Goal: Task Accomplishment & Management: Manage account settings

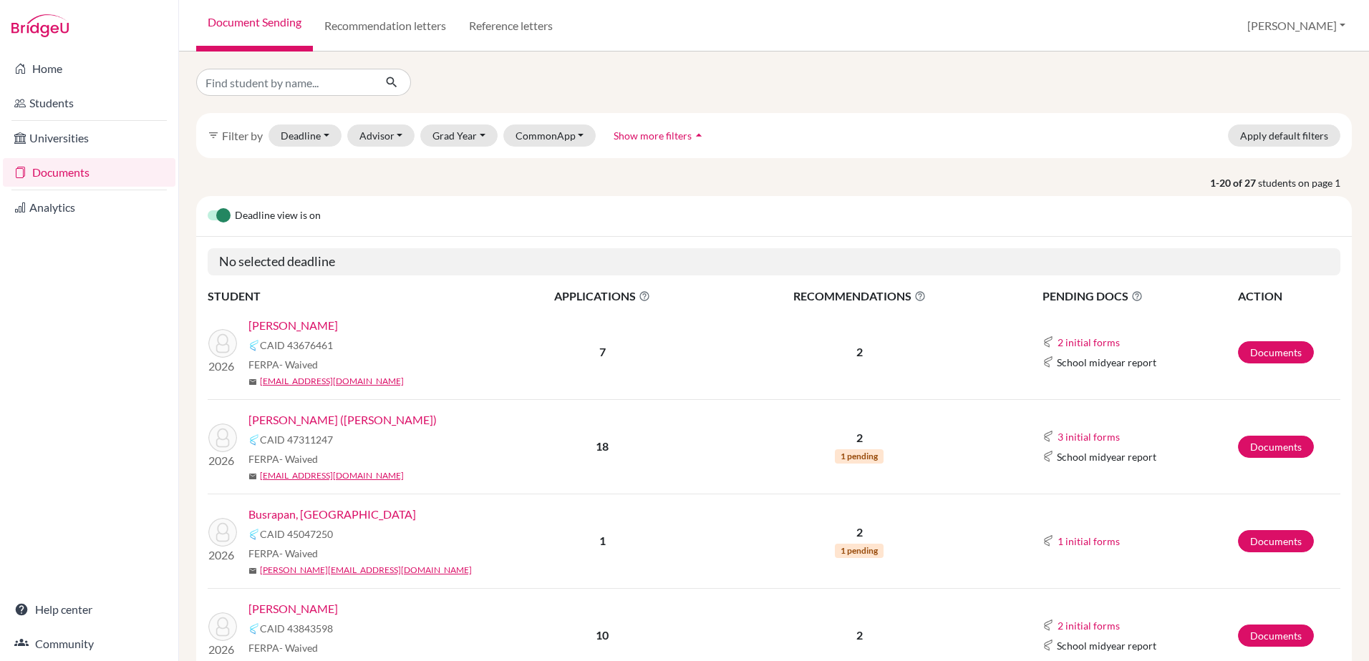
click at [54, 21] on img at bounding box center [39, 25] width 57 height 23
click at [54, 27] on img at bounding box center [39, 25] width 57 height 23
click at [73, 133] on link "Universities" at bounding box center [89, 138] width 173 height 29
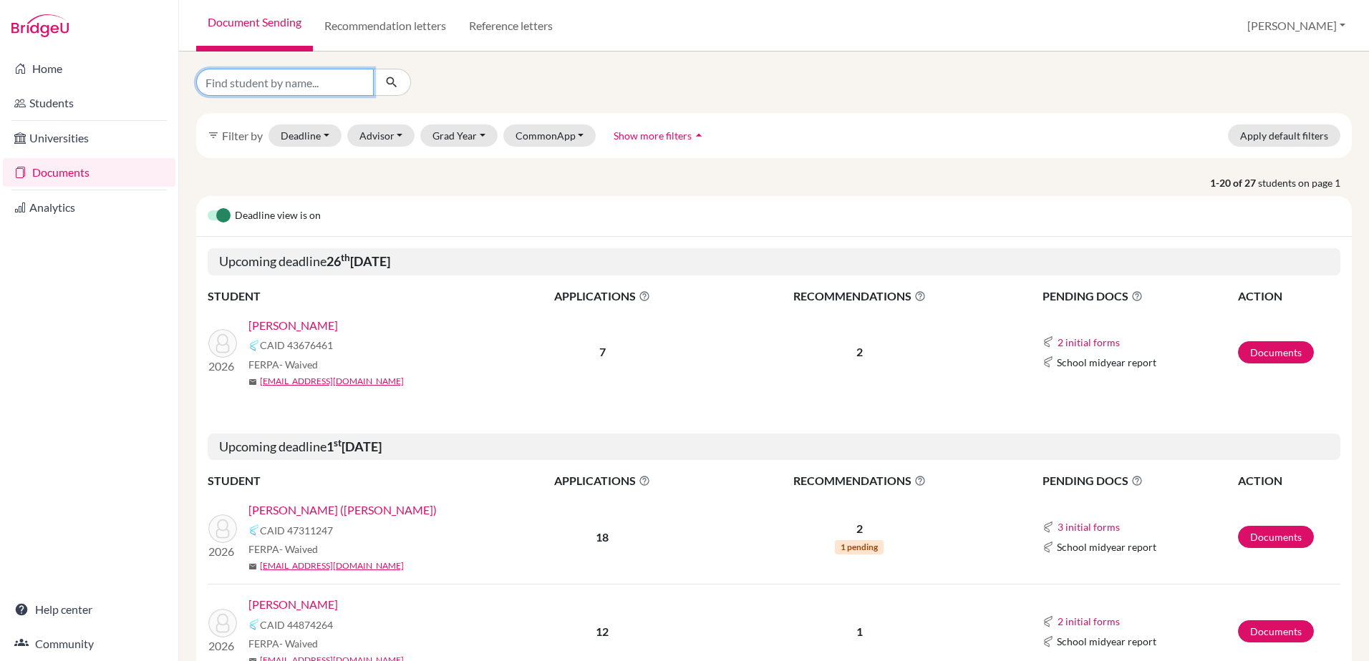
click at [314, 91] on input "Find student by name..." at bounding box center [285, 82] width 178 height 27
type input "bal"
click button "submit" at bounding box center [392, 82] width 38 height 27
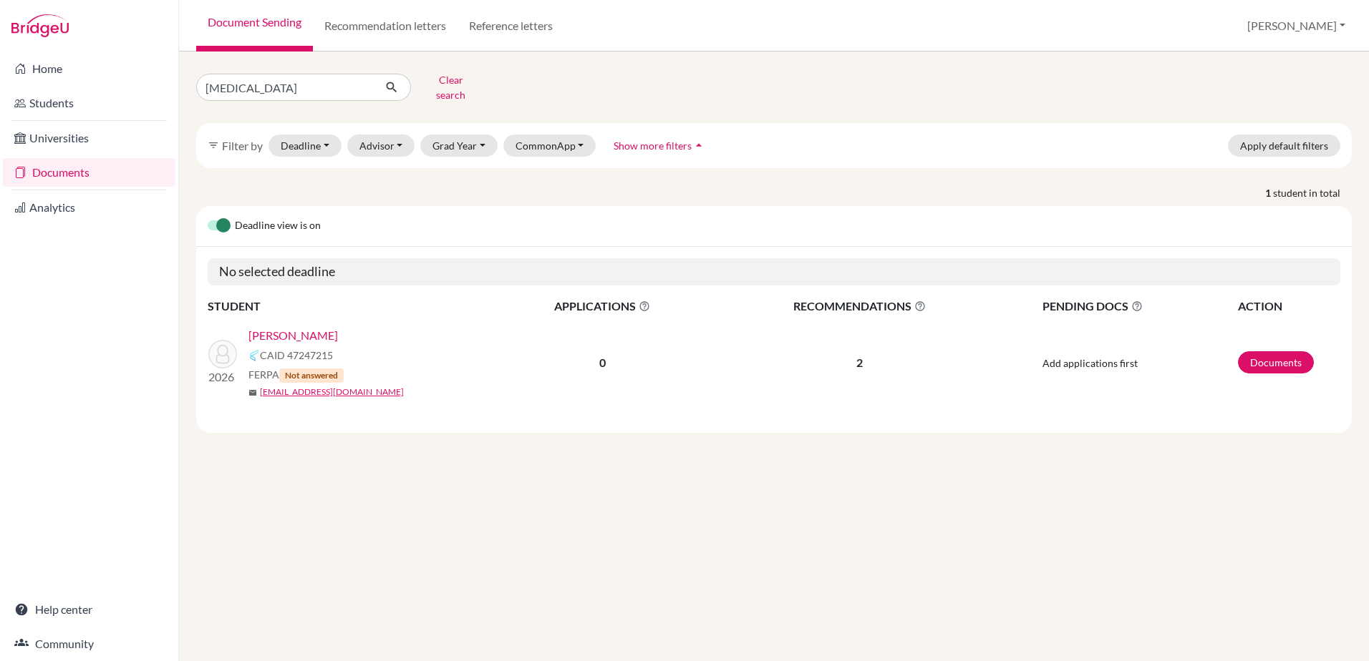
click at [311, 327] on link "Baljee, Aryaveer" at bounding box center [292, 335] width 89 height 17
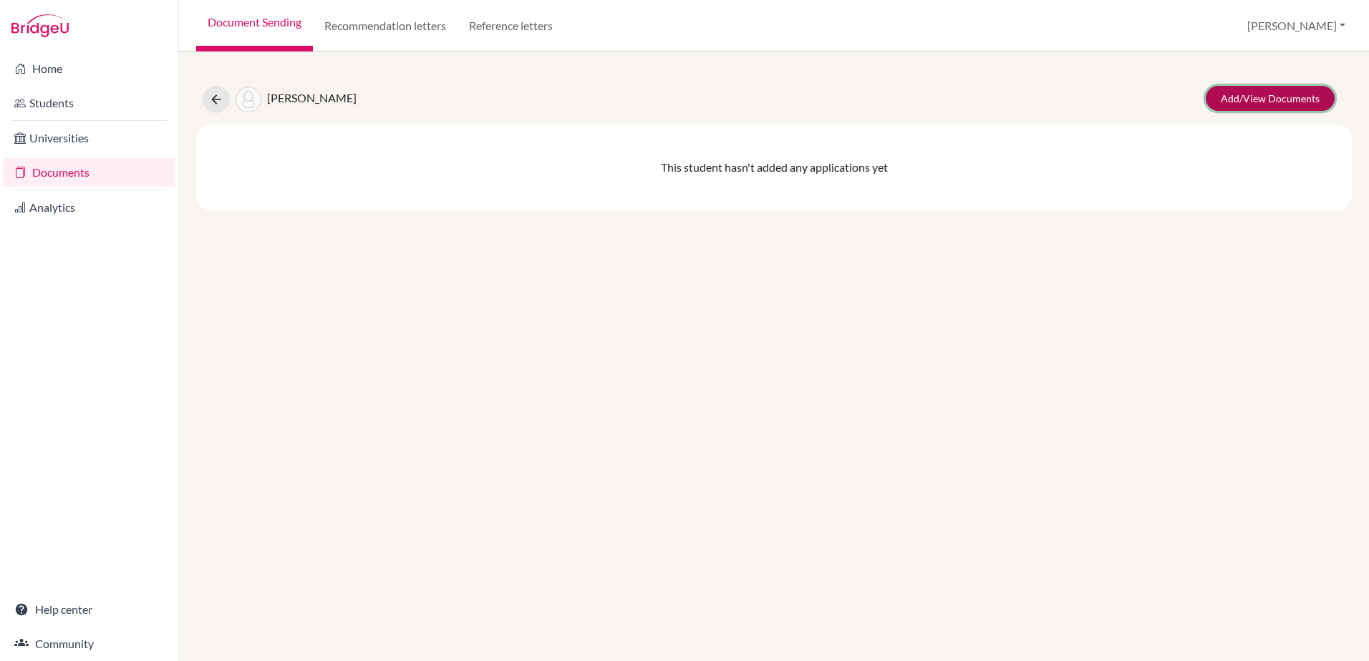
click at [1280, 96] on link "Add/View Documents" at bounding box center [1269, 98] width 129 height 25
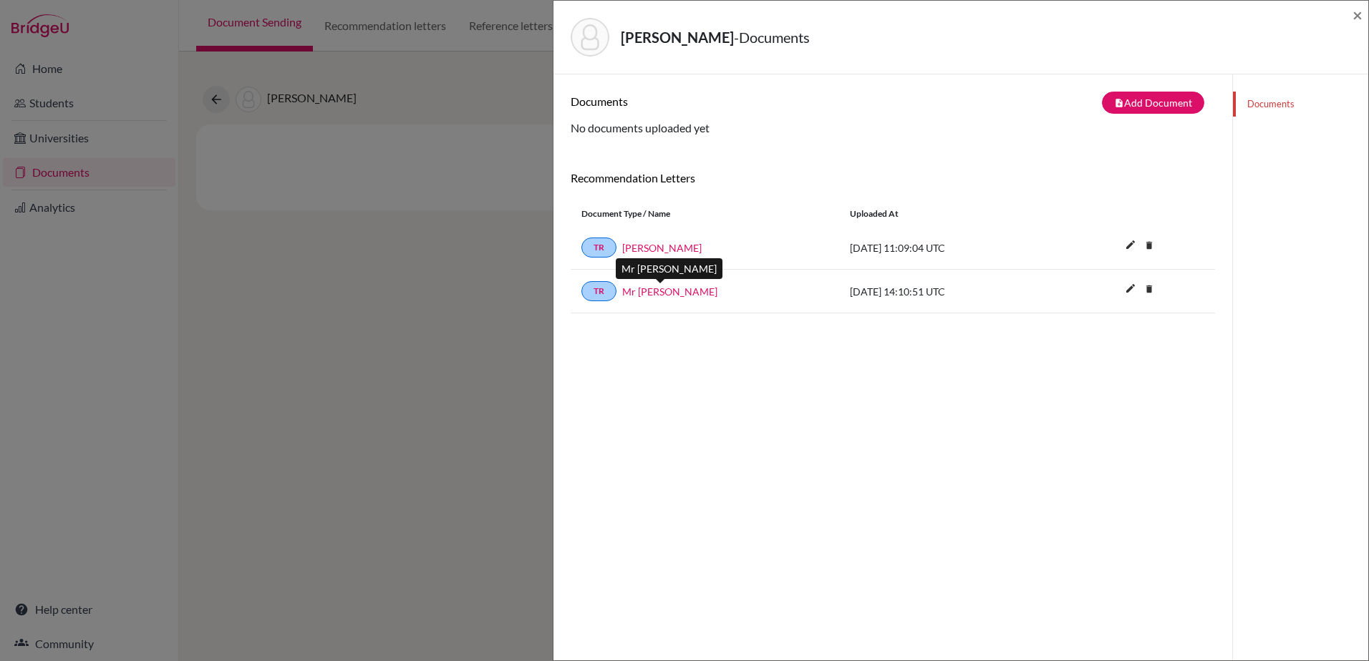
click at [681, 286] on link "Mr Edmund Lewis" at bounding box center [669, 291] width 95 height 15
click at [1356, 19] on span "×" at bounding box center [1357, 14] width 10 height 21
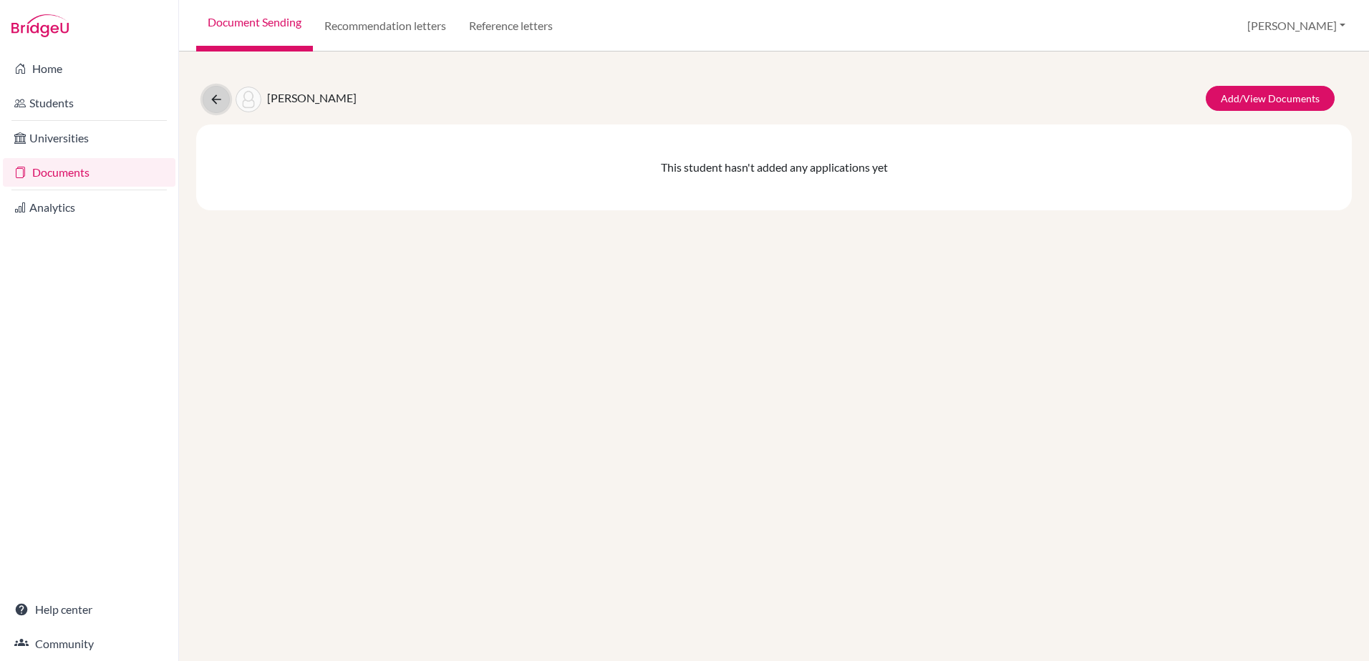
click at [207, 99] on button at bounding box center [216, 99] width 27 height 27
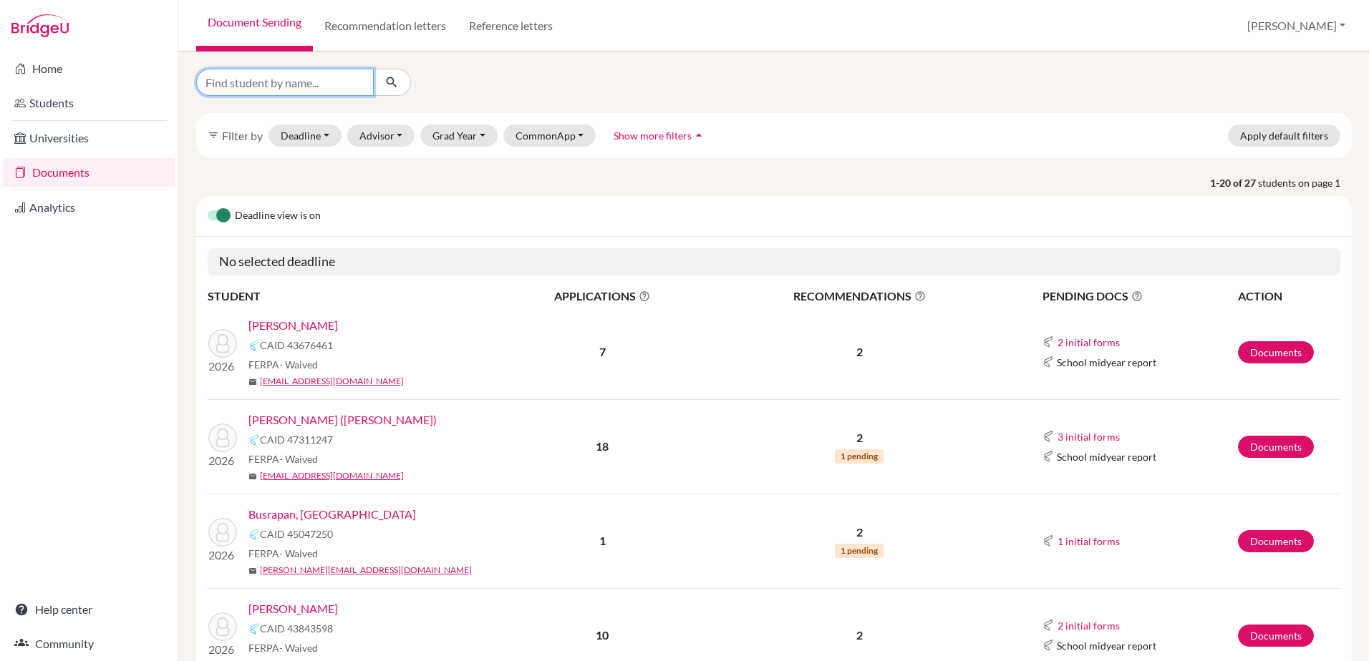
click at [281, 84] on input "Find student by name..." at bounding box center [285, 82] width 178 height 27
type input "fang"
click button "submit" at bounding box center [392, 82] width 38 height 27
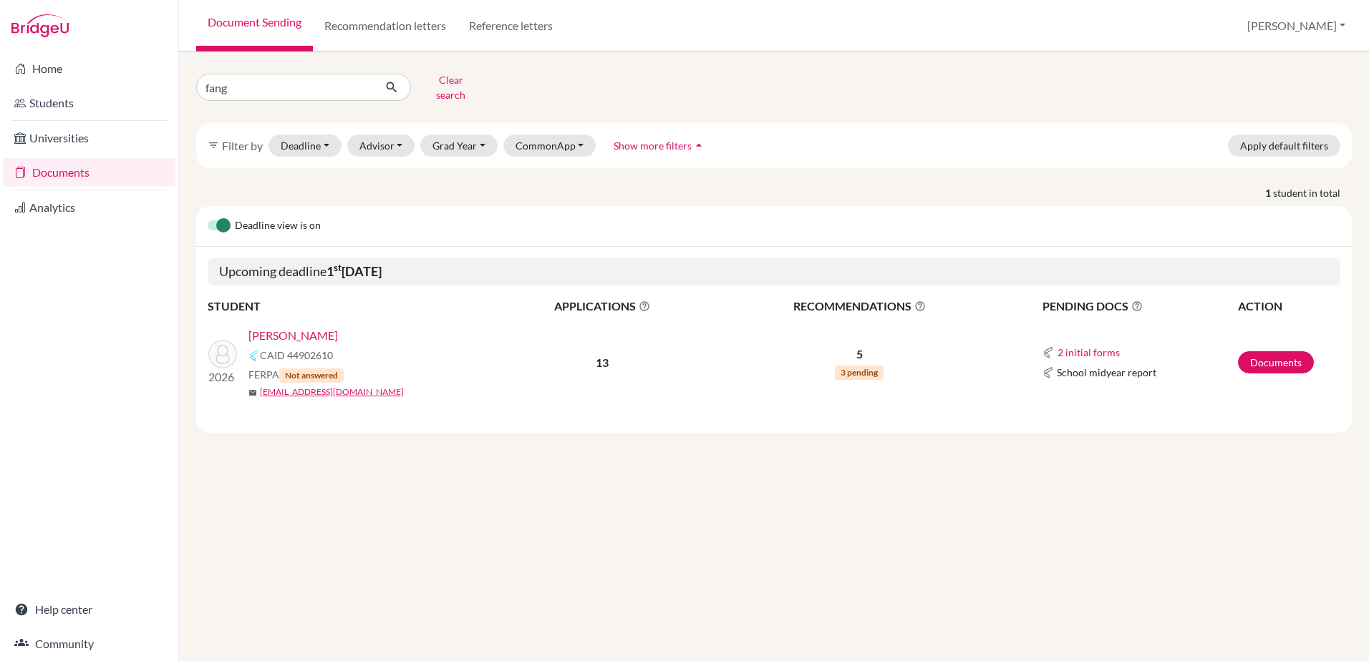
click at [299, 327] on link "[PERSON_NAME]" at bounding box center [292, 335] width 89 height 17
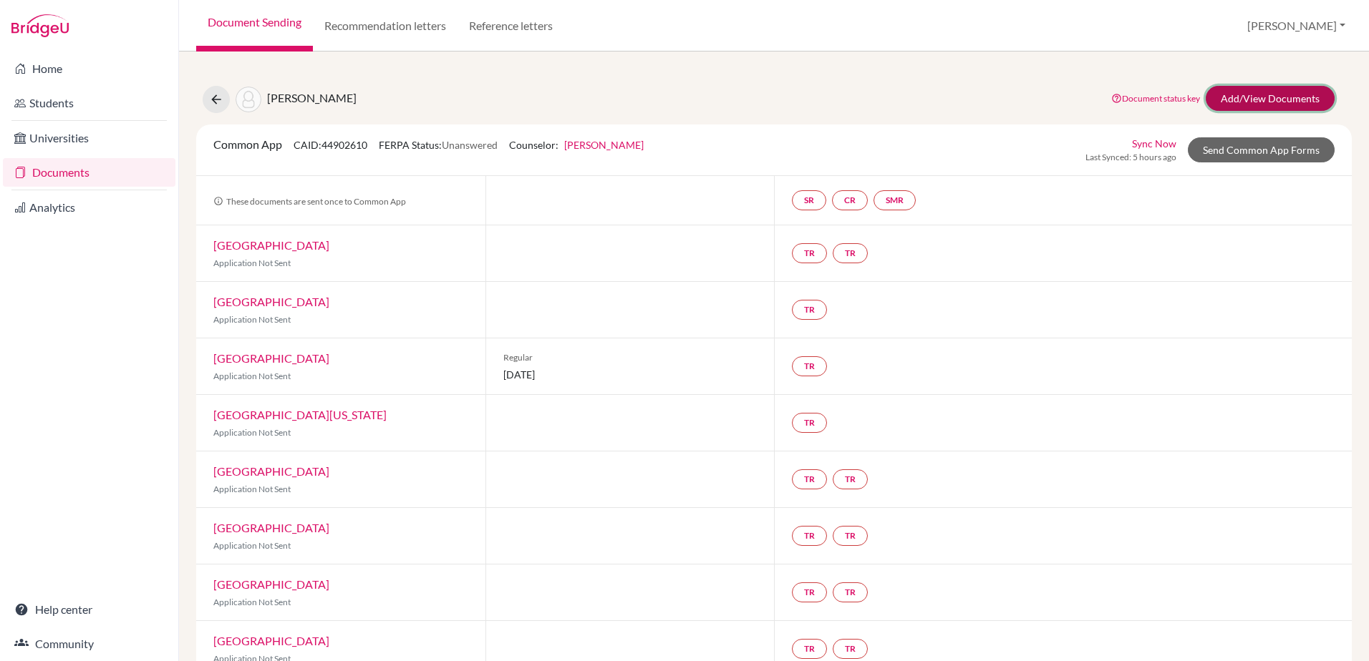
click at [1249, 92] on link "Add/View Documents" at bounding box center [1269, 98] width 129 height 25
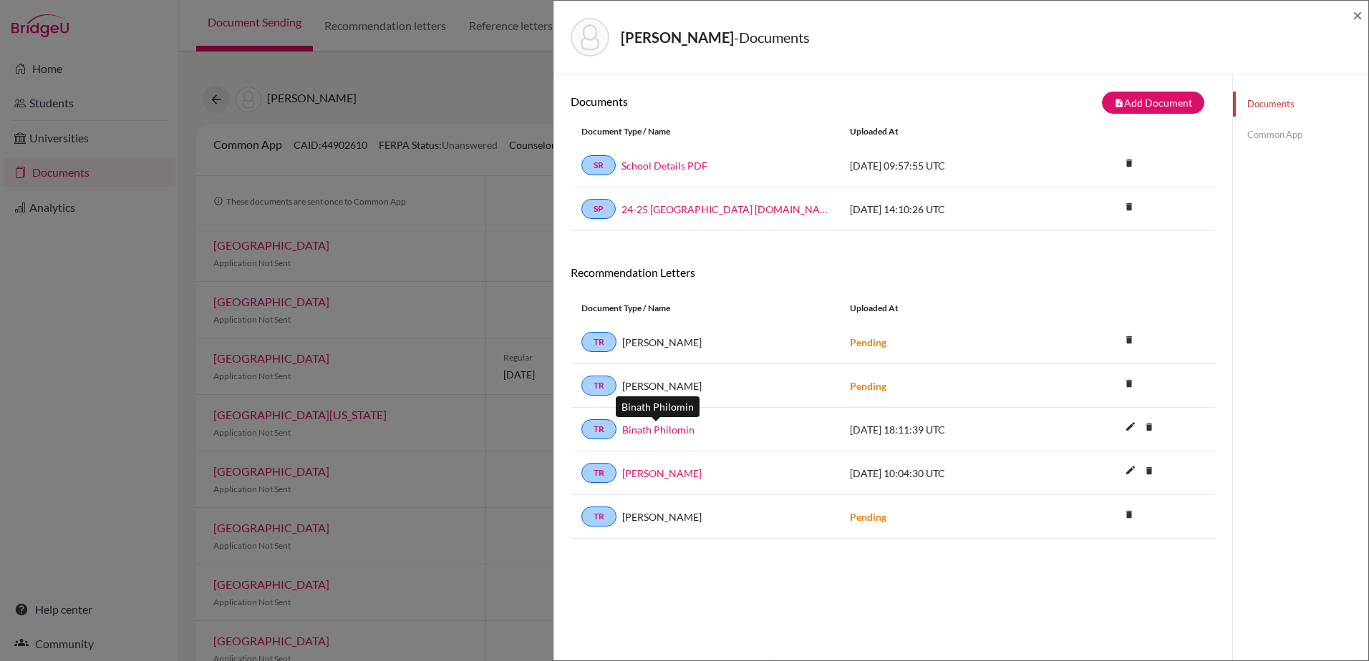
click at [671, 435] on link "Binath Philomin" at bounding box center [658, 429] width 72 height 15
drag, startPoint x: 1360, startPoint y: 18, endPoint x: 1351, endPoint y: 19, distance: 8.6
click at [1360, 18] on span "×" at bounding box center [1357, 14] width 10 height 21
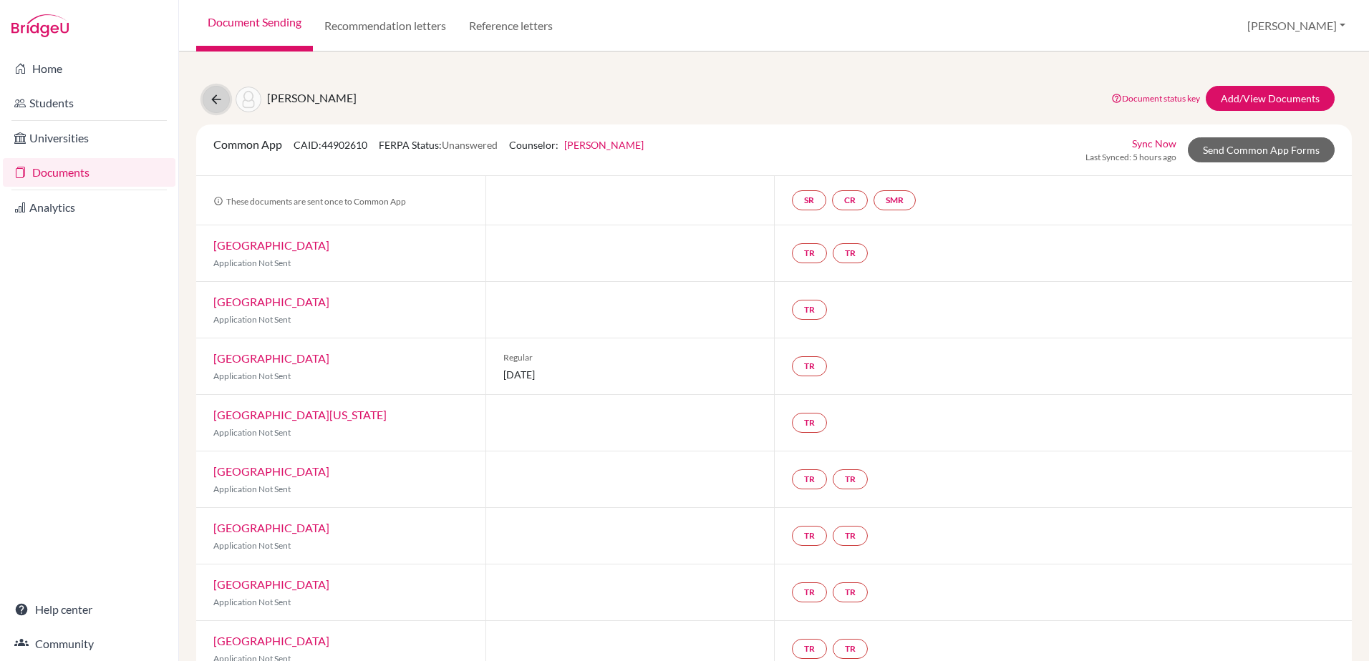
click at [211, 88] on button at bounding box center [216, 99] width 27 height 27
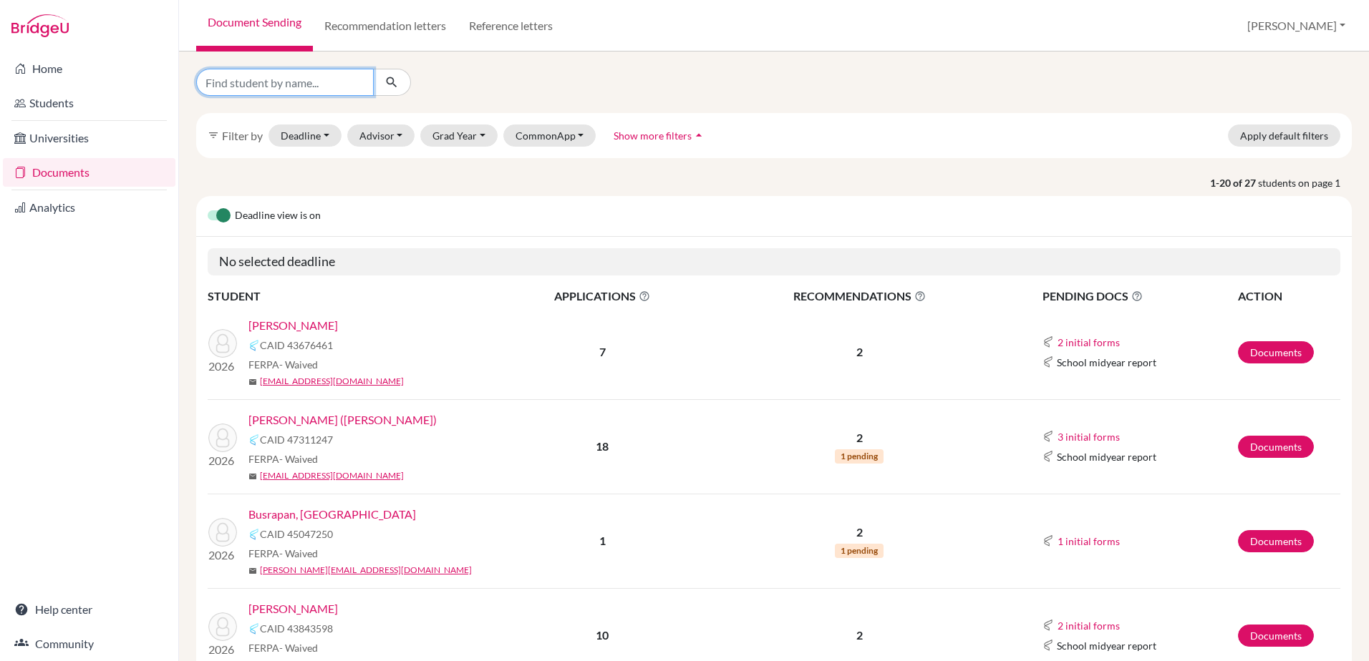
click at [285, 85] on input "Find student by name..." at bounding box center [285, 82] width 178 height 27
type input "hammerson"
click button "submit" at bounding box center [392, 82] width 38 height 27
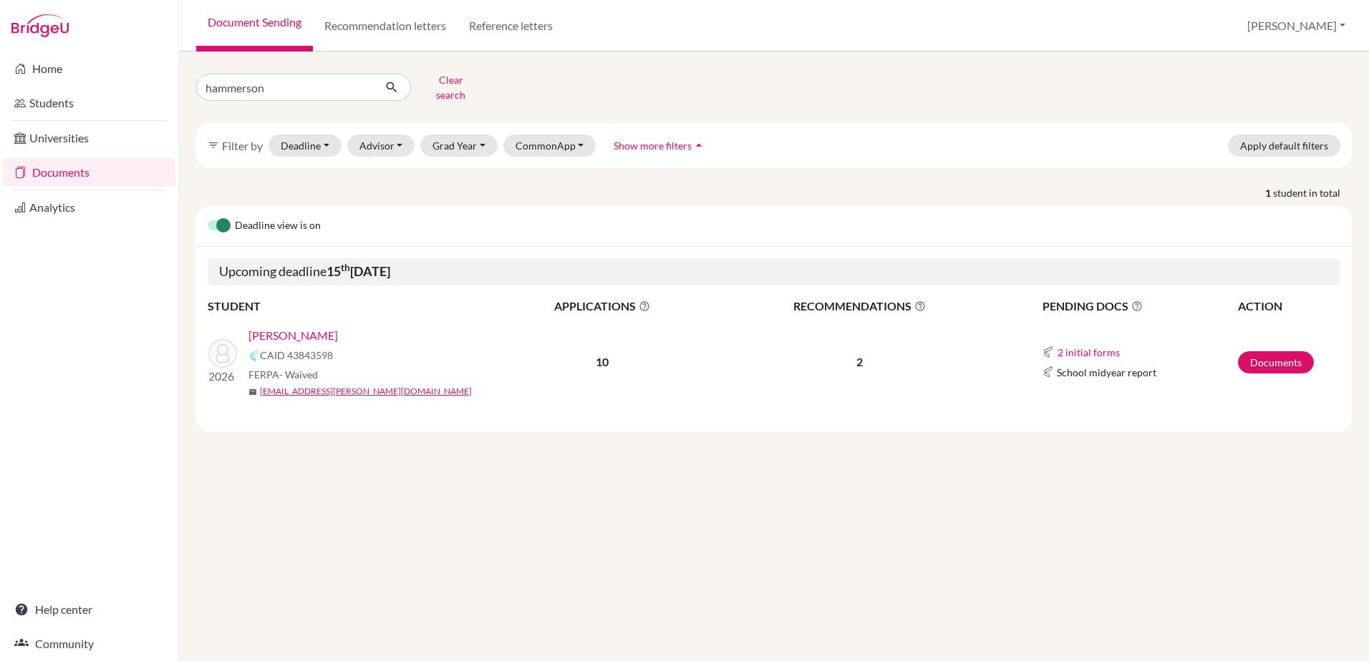
click at [325, 327] on link "[PERSON_NAME]" at bounding box center [292, 335] width 89 height 17
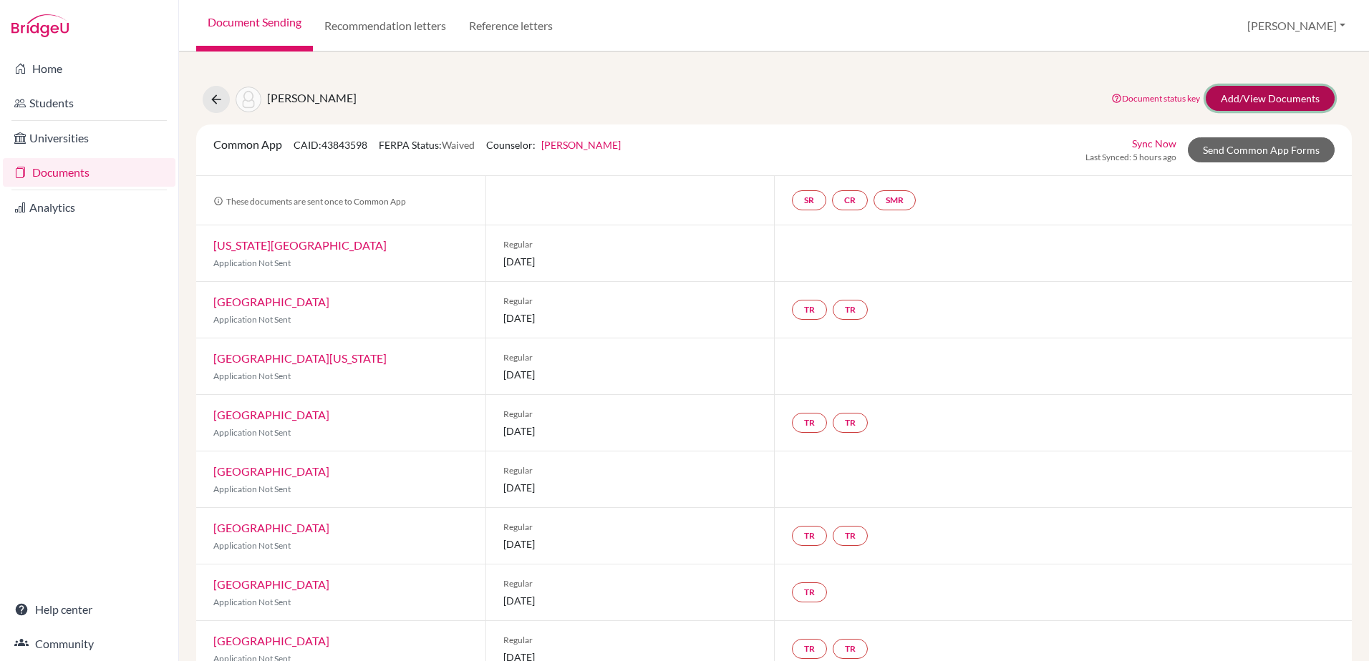
click at [1237, 100] on link "Add/View Documents" at bounding box center [1269, 98] width 129 height 25
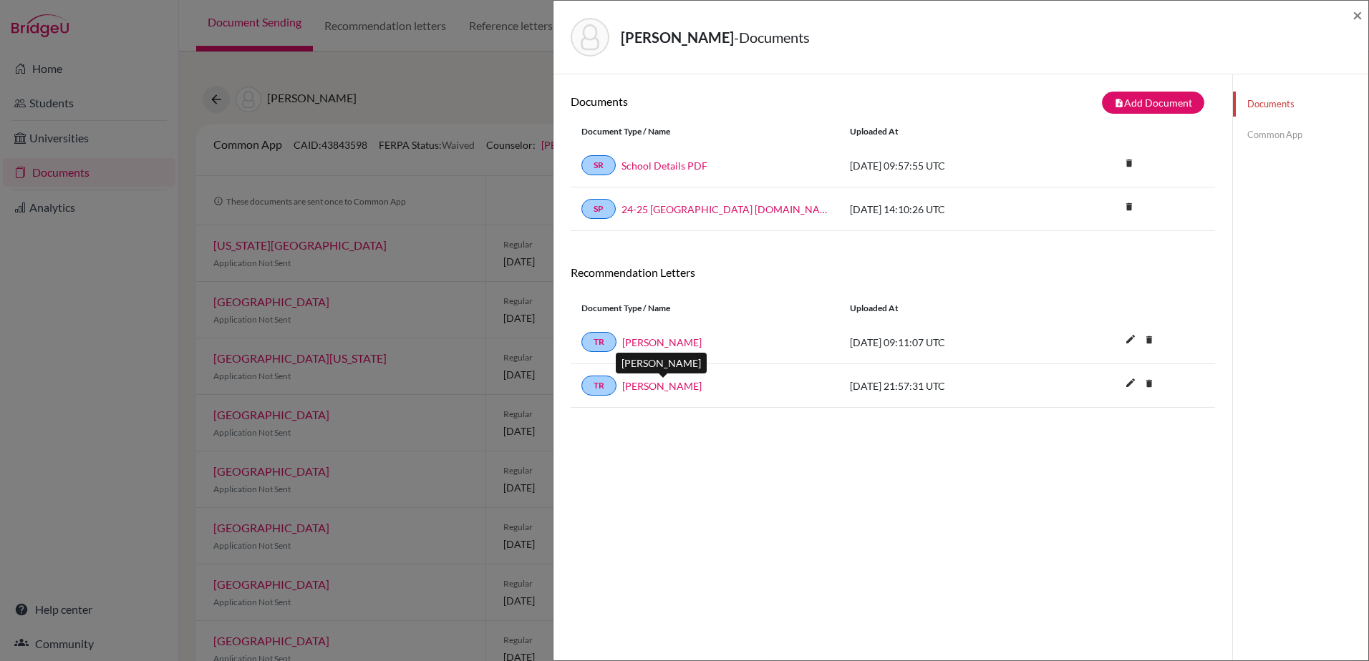
click at [673, 389] on link "Matthew Dedynski" at bounding box center [661, 386] width 79 height 15
click at [1361, 14] on span "×" at bounding box center [1357, 14] width 10 height 21
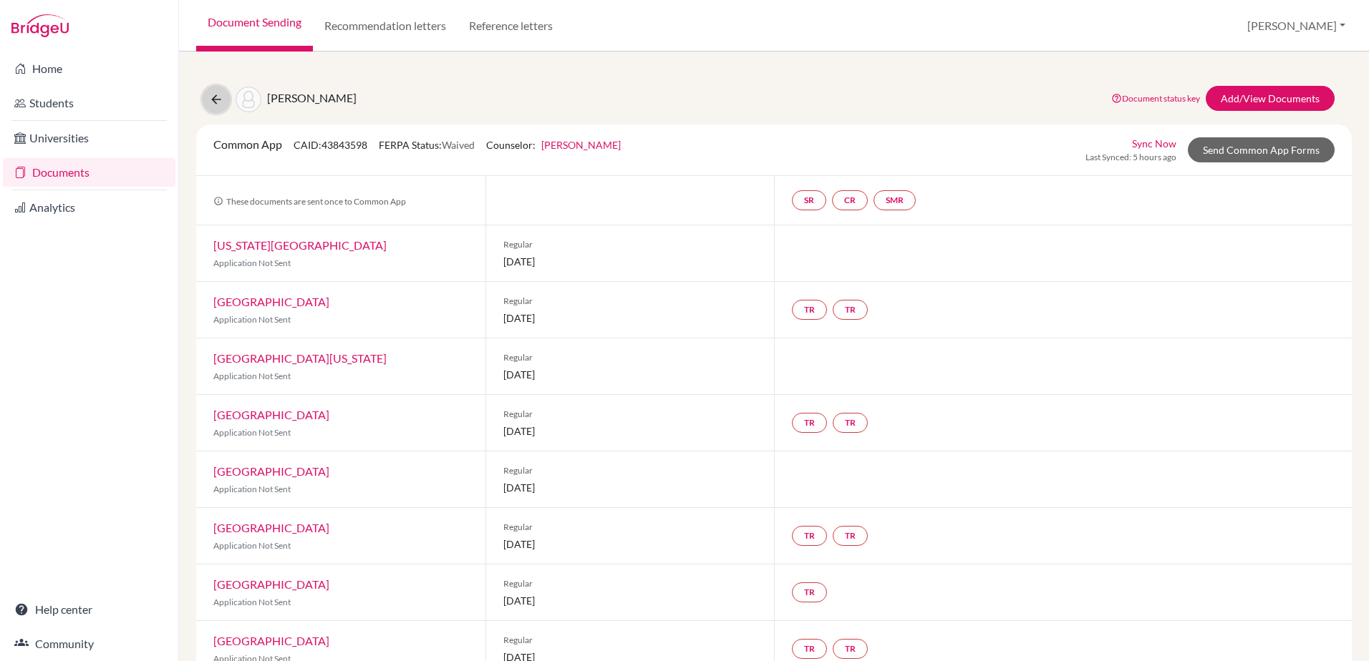
click at [207, 89] on button at bounding box center [216, 99] width 27 height 27
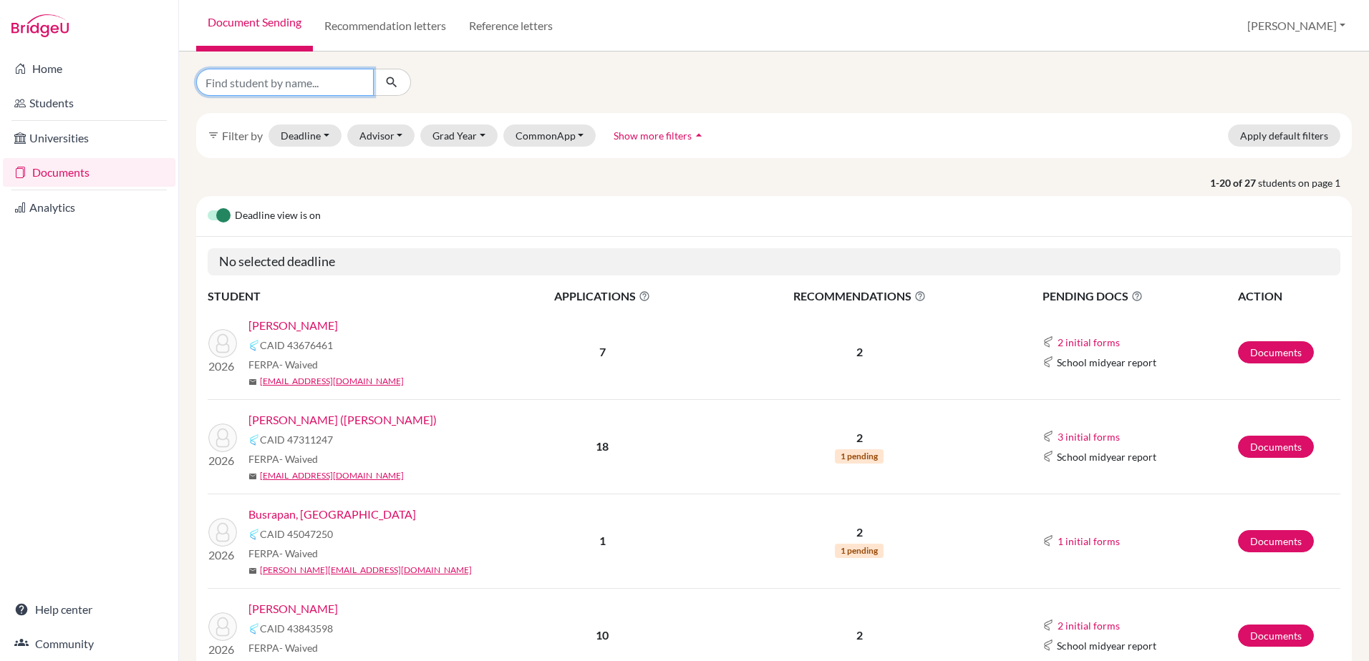
click at [268, 94] on input "Find student by name..." at bounding box center [285, 82] width 178 height 27
type input "kwong"
click button "submit" at bounding box center [392, 82] width 38 height 27
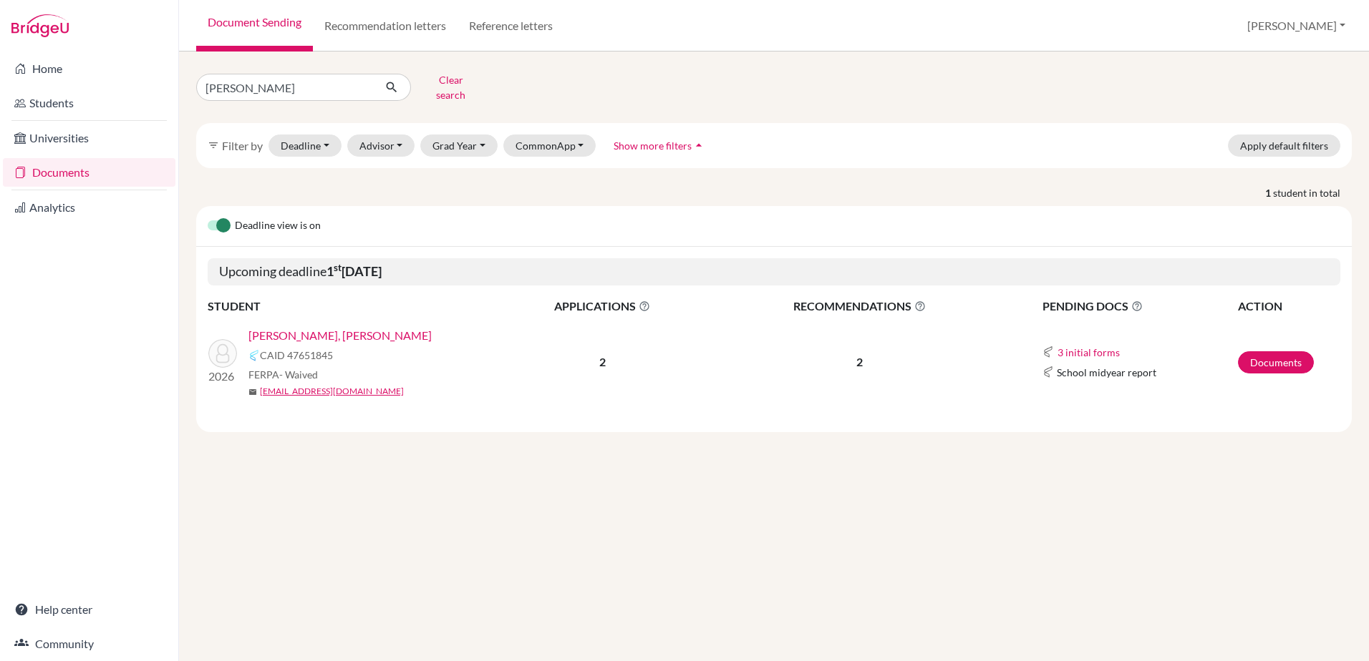
click at [305, 331] on link "Kwong, Jensen" at bounding box center [339, 335] width 183 height 17
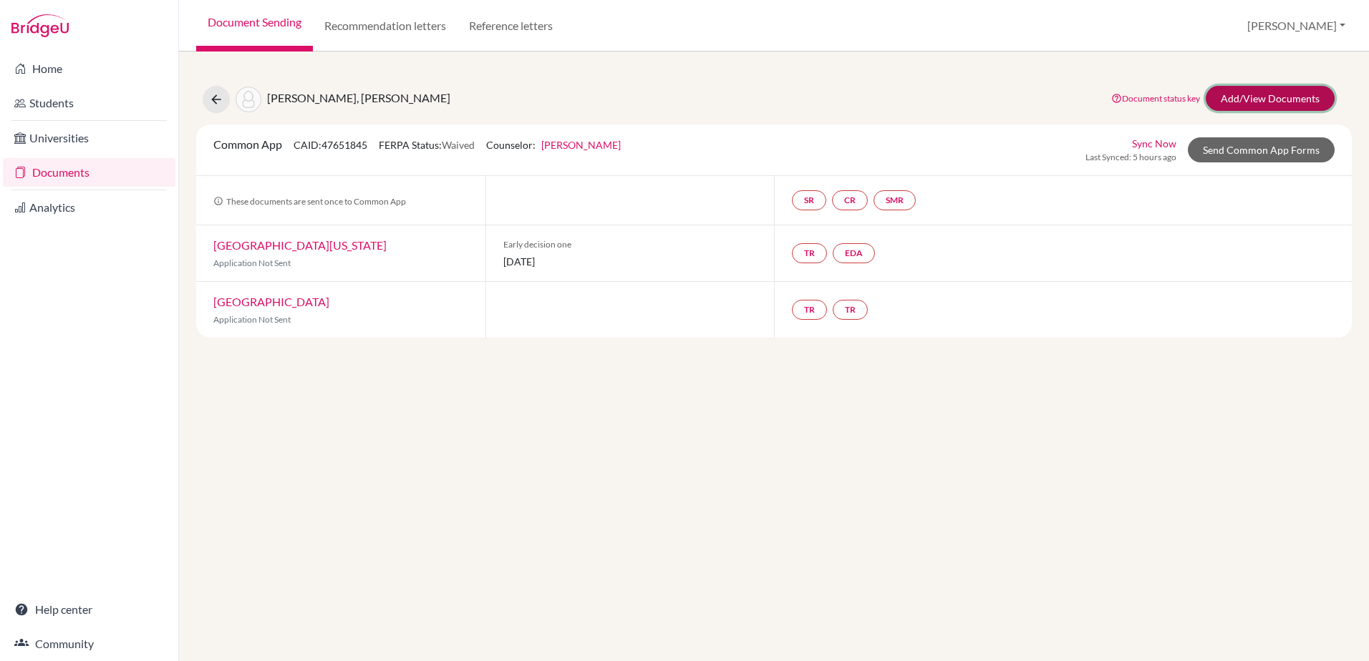
click at [1241, 93] on link "Add/View Documents" at bounding box center [1269, 98] width 129 height 25
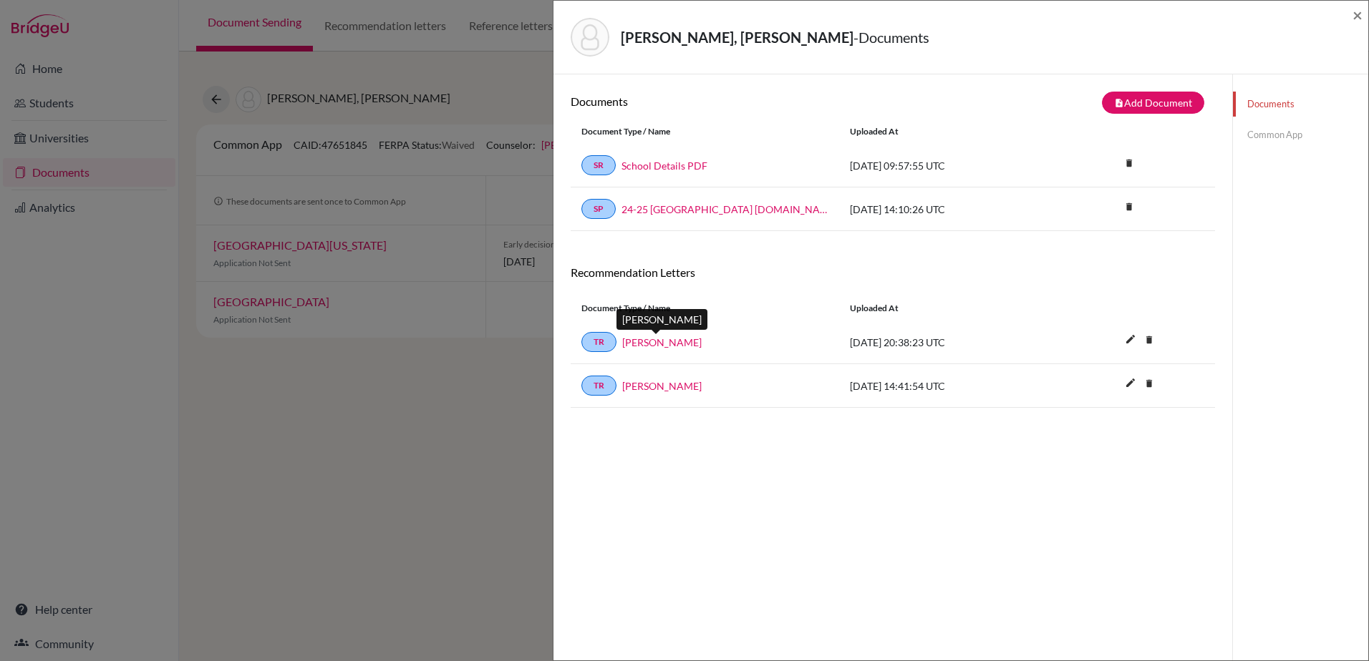
click at [672, 345] on link "Andrew French" at bounding box center [661, 342] width 79 height 15
click at [664, 387] on link "Peter Mapstone" at bounding box center [661, 386] width 79 height 15
click at [309, 359] on div "Kwong, Jensen - Documents × Documents note_add Add Document Document type Chang…" at bounding box center [684, 330] width 1369 height 661
click at [1361, 14] on span "×" at bounding box center [1357, 14] width 10 height 21
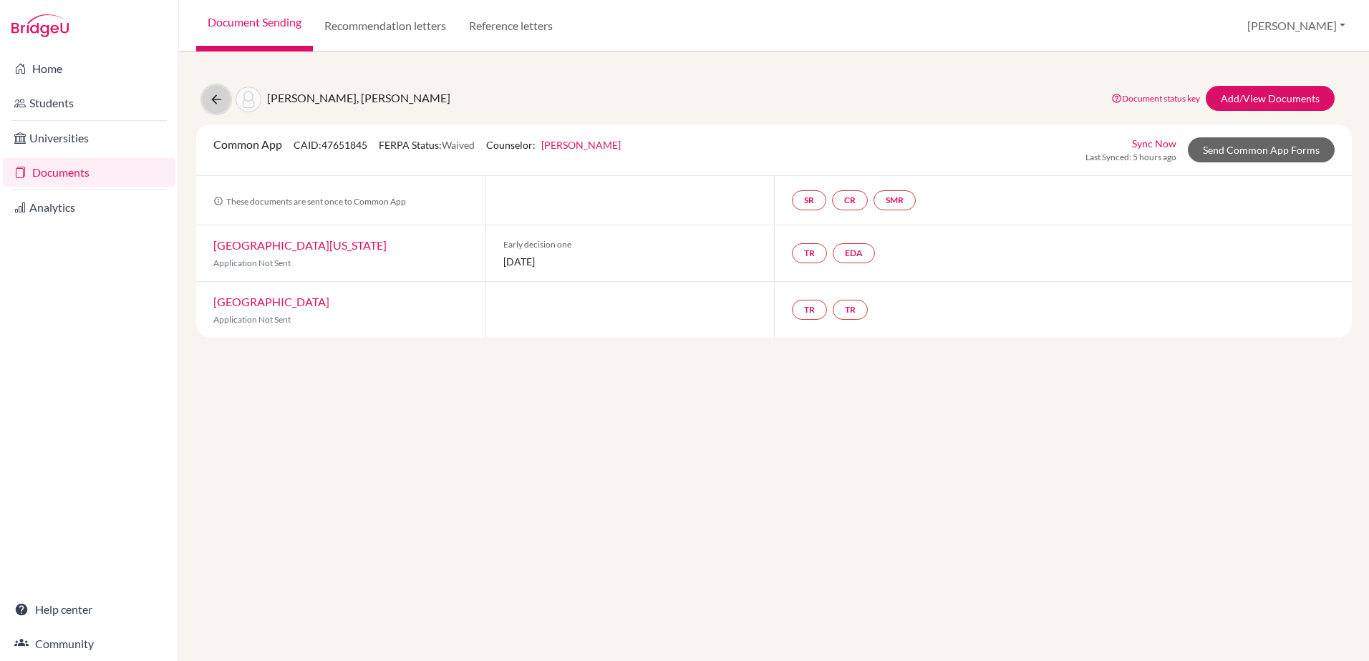
click at [218, 99] on icon at bounding box center [216, 99] width 14 height 14
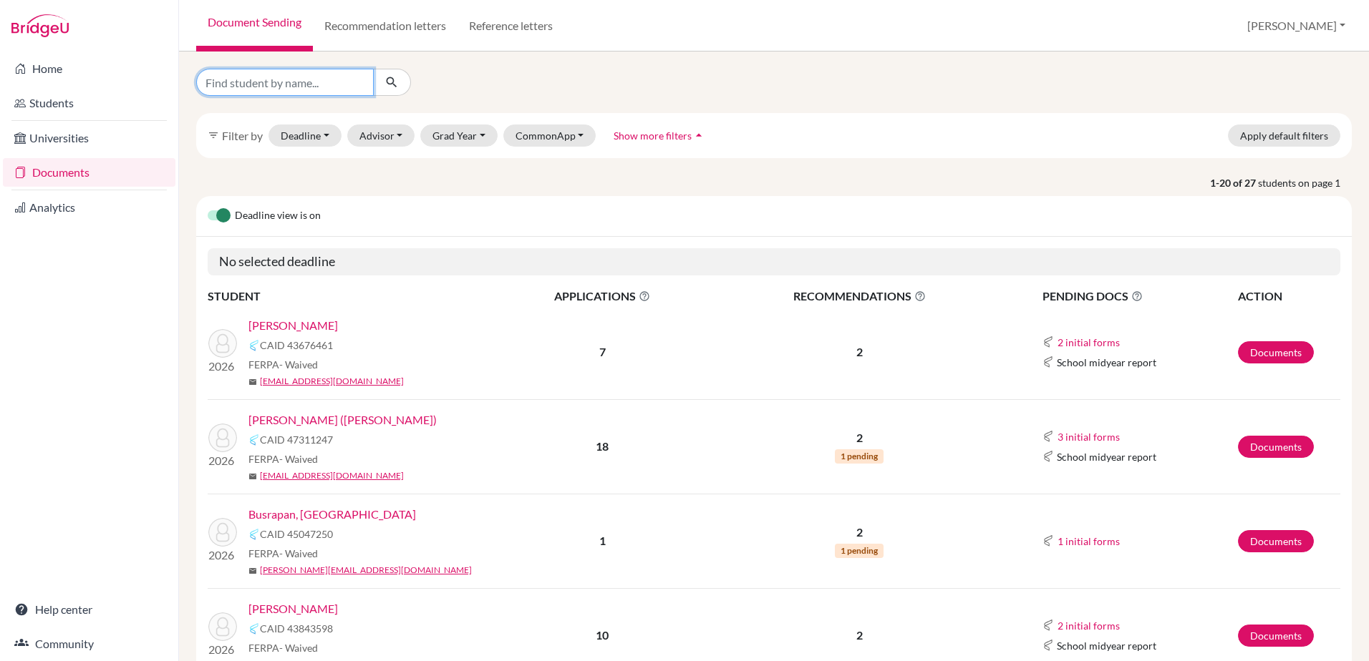
click at [267, 74] on input "Find student by name..." at bounding box center [285, 82] width 178 height 27
type input "bhag"
click button "submit" at bounding box center [392, 82] width 38 height 27
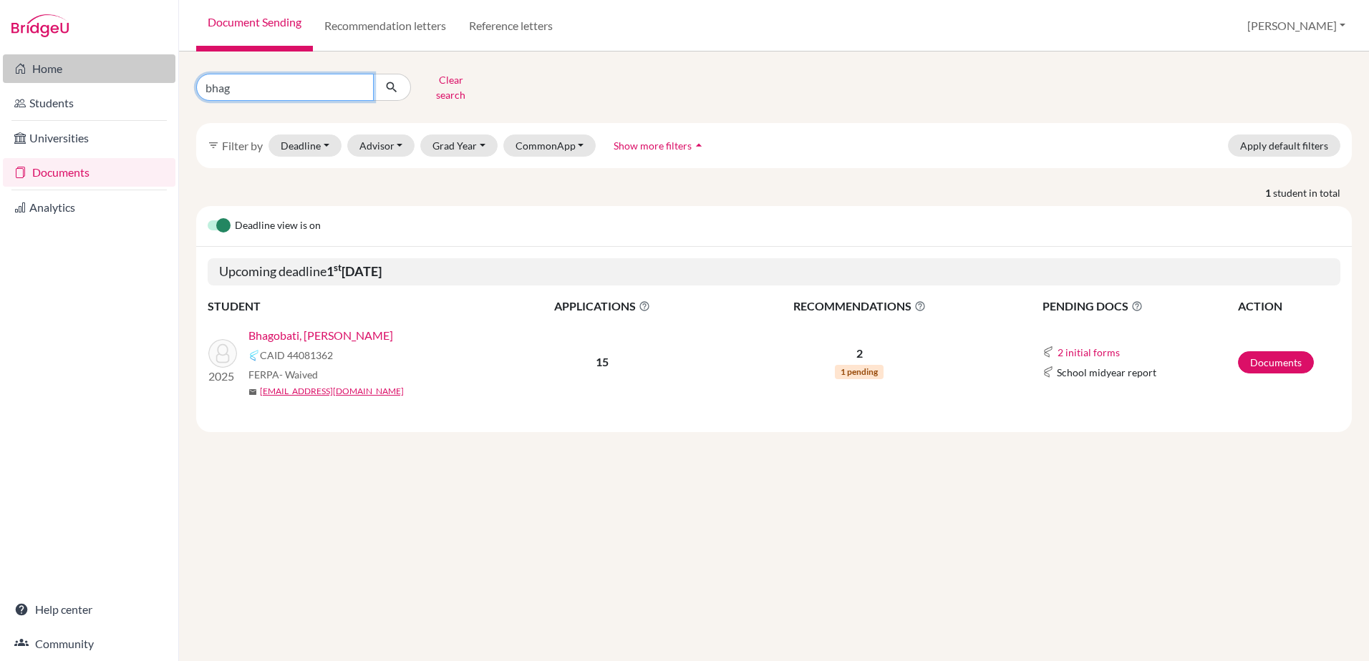
drag, startPoint x: 253, startPoint y: 86, endPoint x: 130, endPoint y: 68, distance: 124.4
click at [130, 68] on div "Home Students Universities Documents Analytics Help center Community Document S…" at bounding box center [684, 330] width 1369 height 661
type input "boon"
click button "submit" at bounding box center [392, 87] width 38 height 27
drag, startPoint x: 251, startPoint y: 78, endPoint x: 107, endPoint y: 70, distance: 144.1
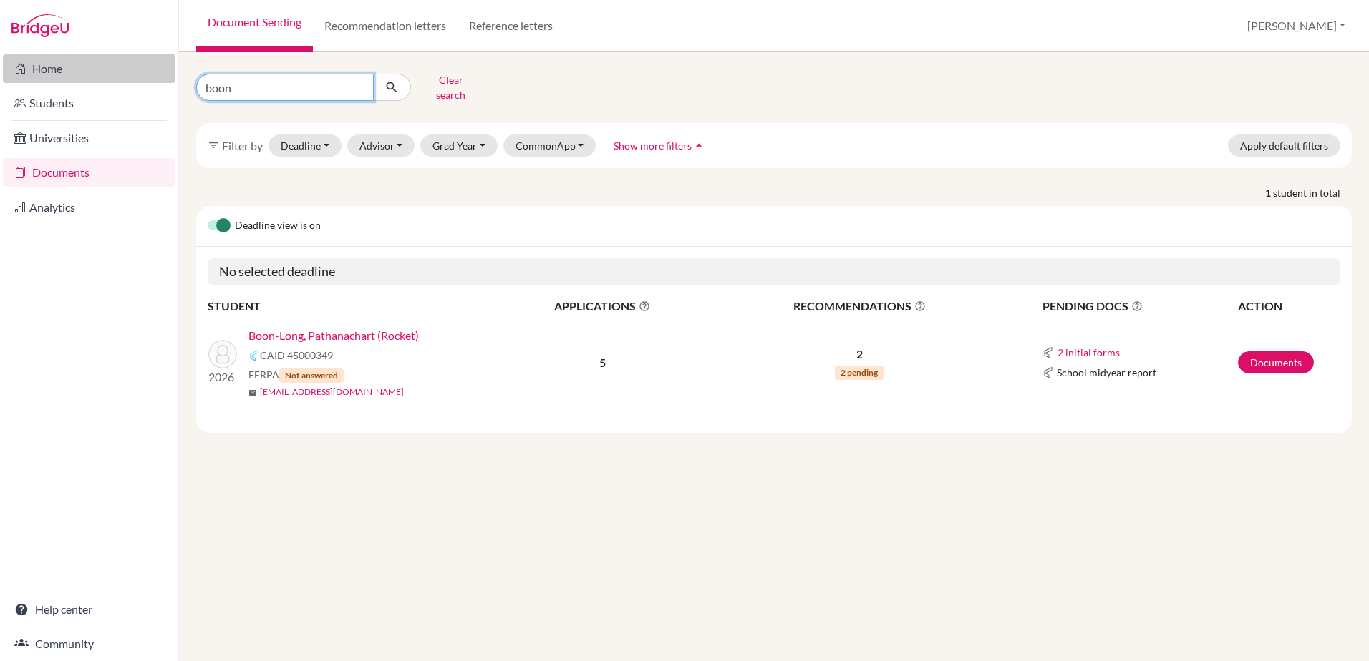
click at [107, 70] on div "Home Students Universities Documents Analytics Help center Community Document S…" at bounding box center [684, 330] width 1369 height 661
type input "chiang"
click button "submit" at bounding box center [392, 87] width 38 height 27
drag, startPoint x: 243, startPoint y: 92, endPoint x: 155, endPoint y: 68, distance: 91.3
click at [155, 68] on div "Home Students Universities Documents Analytics Help center Community Document S…" at bounding box center [684, 330] width 1369 height 661
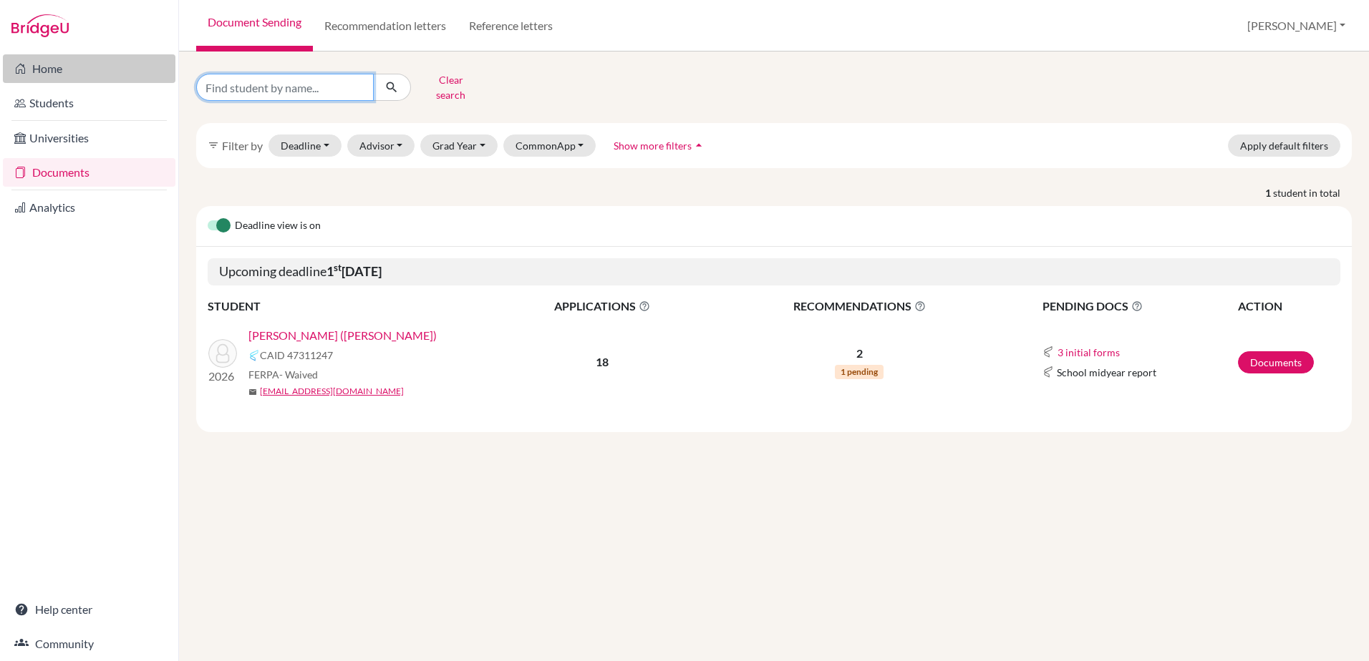
type input "g"
type input "fung"
click button "submit" at bounding box center [392, 87] width 38 height 27
drag, startPoint x: 311, startPoint y: 87, endPoint x: 162, endPoint y: 52, distance: 153.0
click at [162, 52] on div "Home Students Universities Documents Analytics Help center Community Document S…" at bounding box center [684, 330] width 1369 height 661
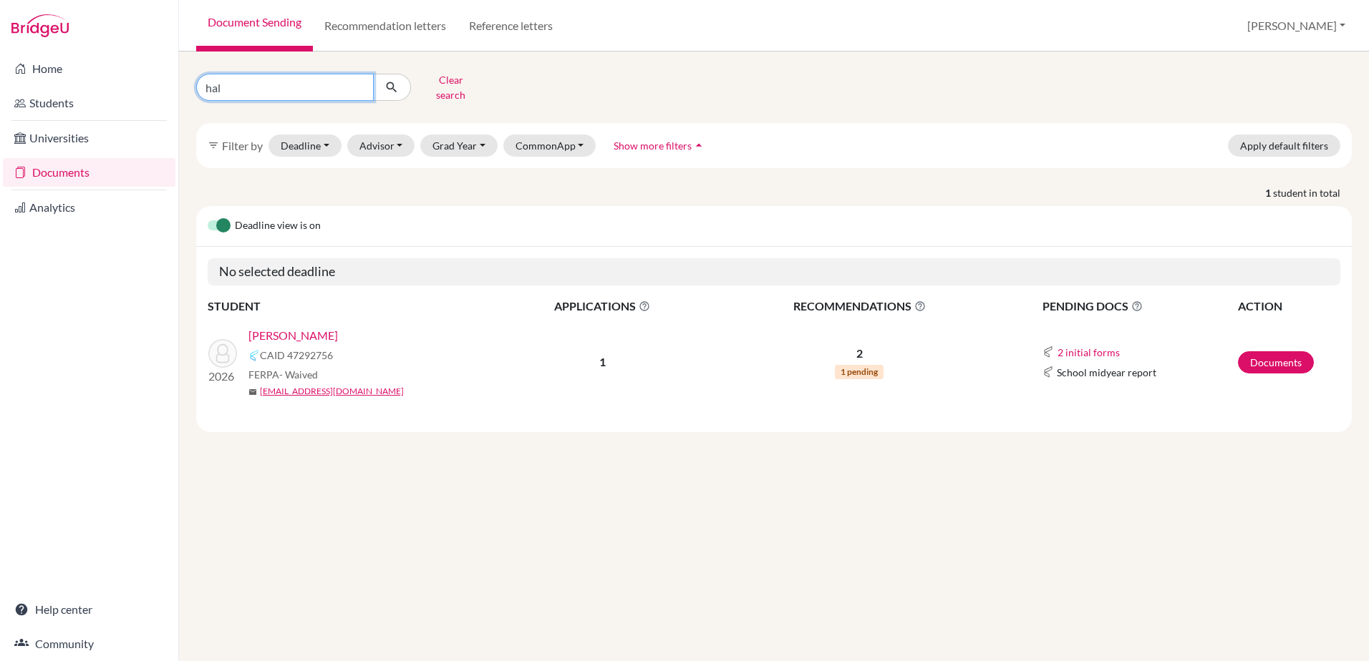
type input "hall"
click button "submit" at bounding box center [392, 87] width 38 height 27
click at [275, 327] on link "[PERSON_NAME]" at bounding box center [292, 335] width 89 height 17
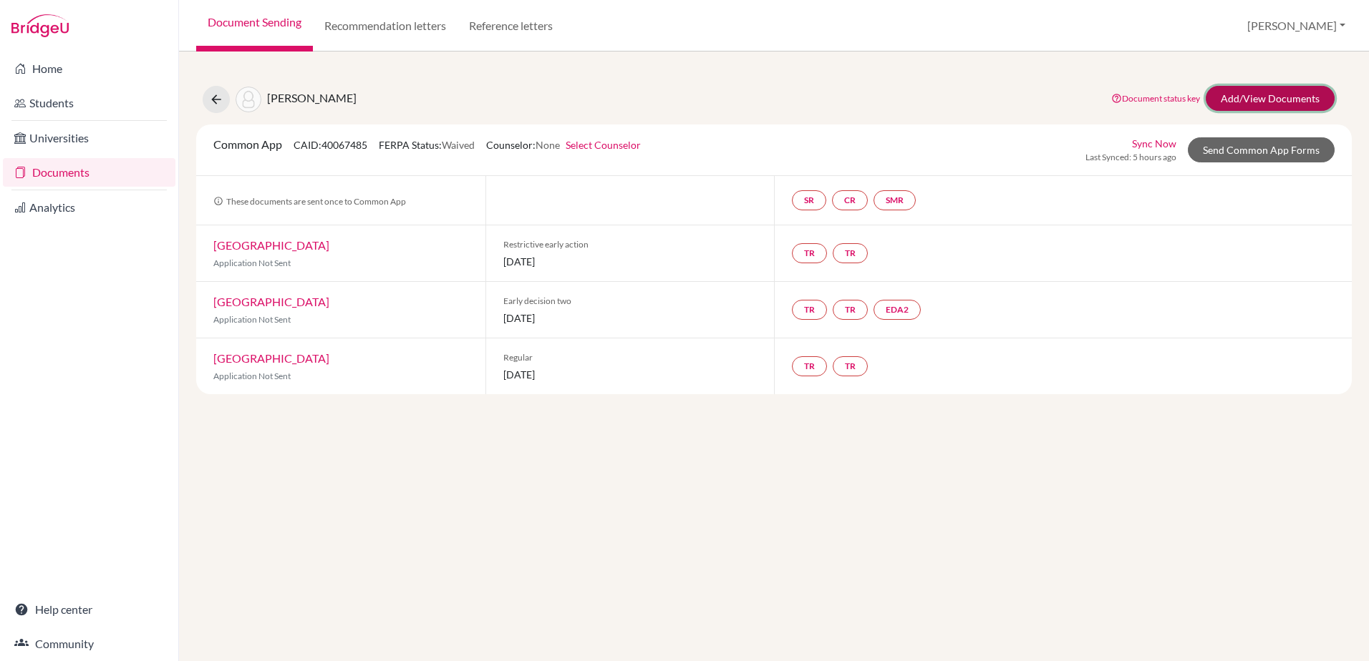
click at [1237, 97] on link "Add/View Documents" at bounding box center [1269, 98] width 129 height 25
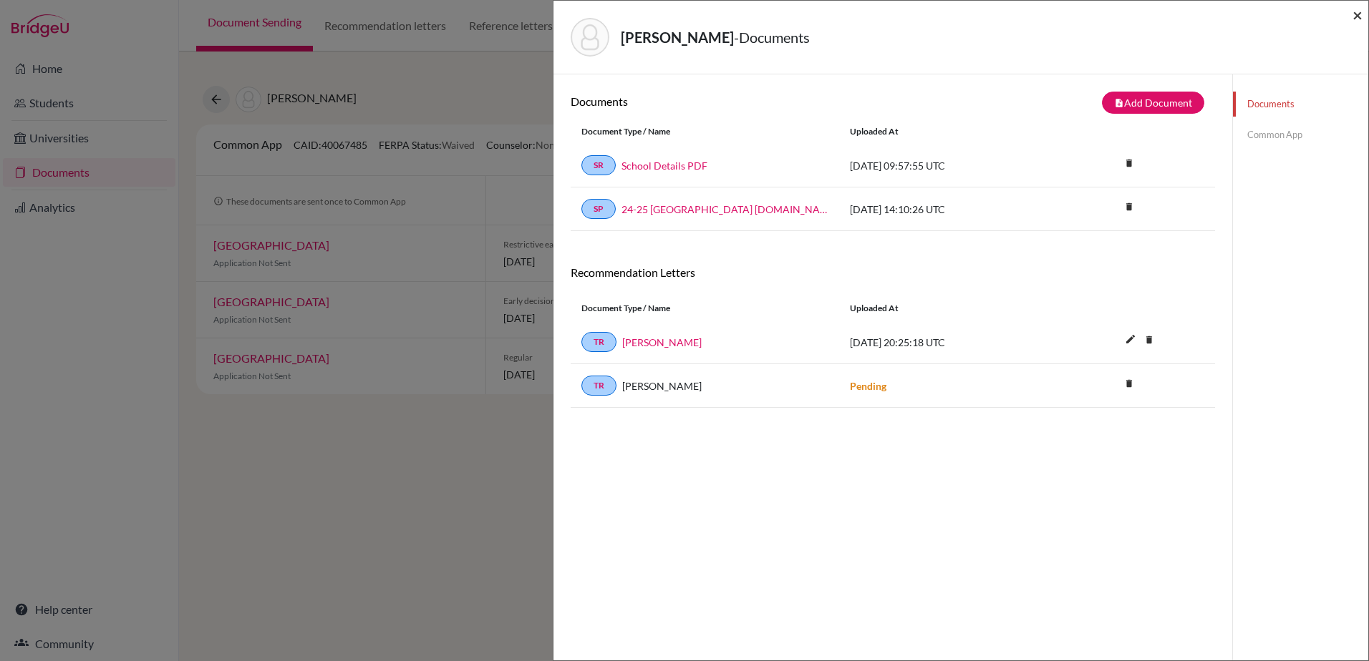
click at [1358, 13] on span "×" at bounding box center [1357, 14] width 10 height 21
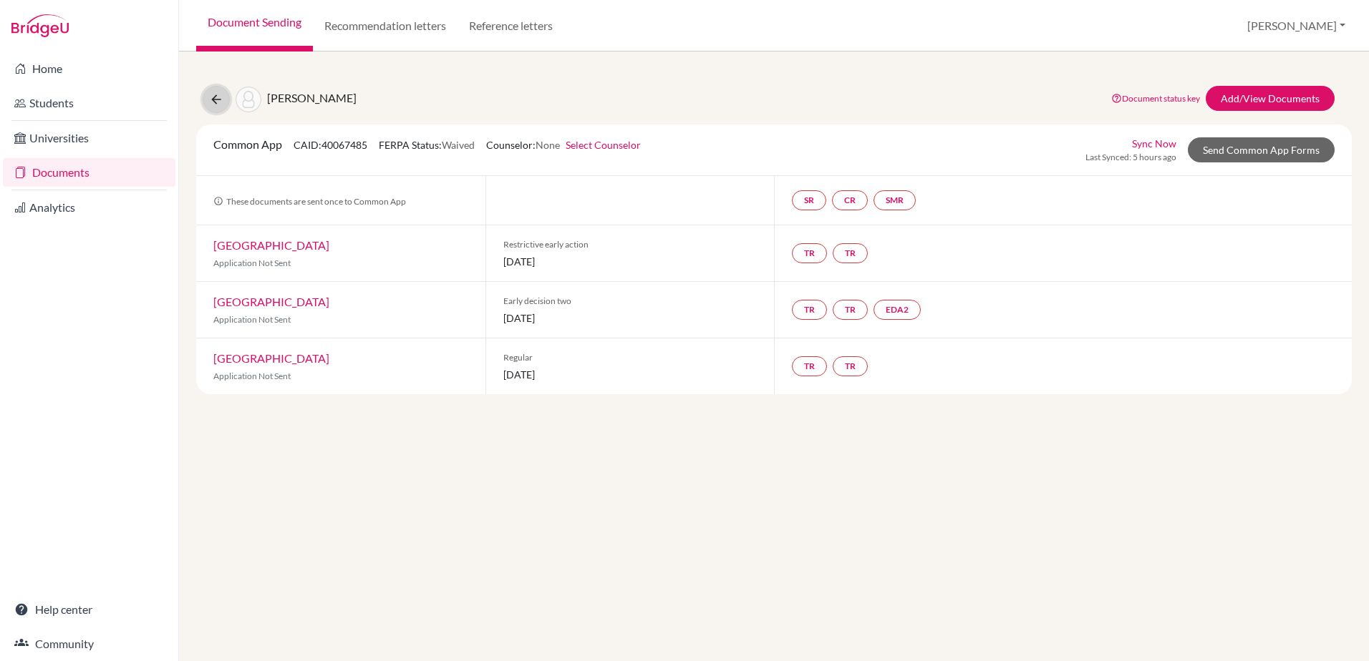
click at [208, 98] on button at bounding box center [216, 99] width 27 height 27
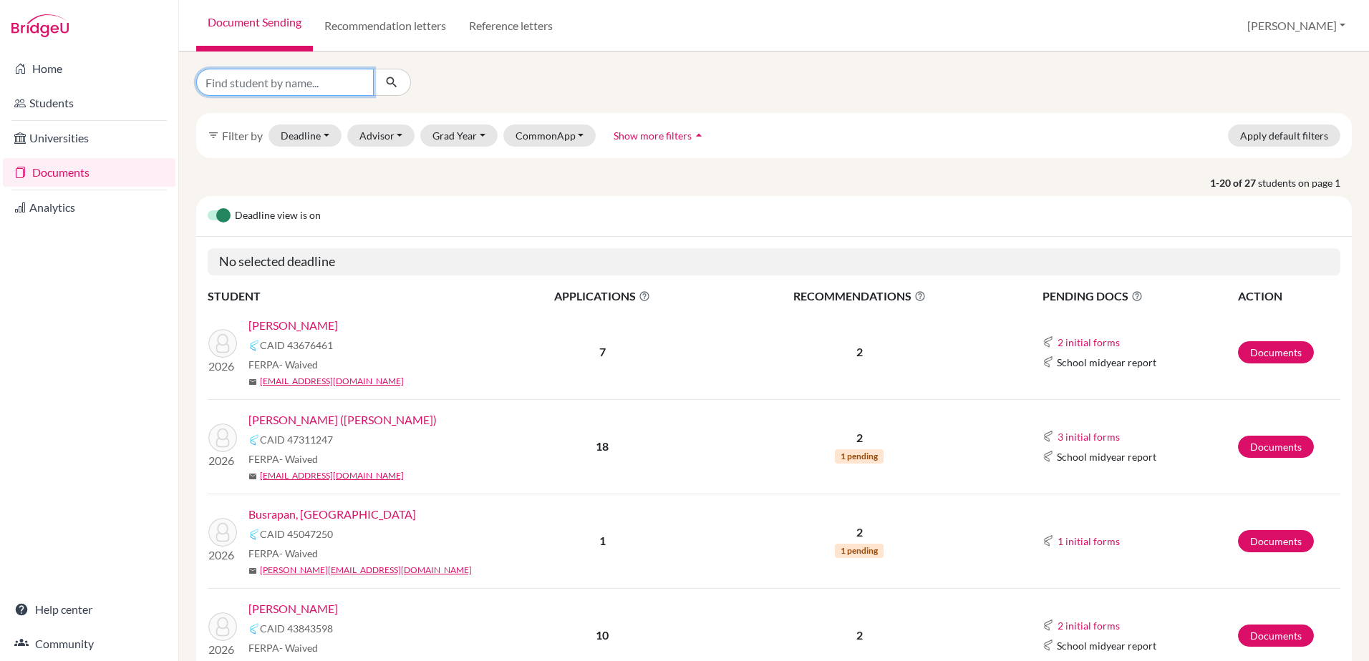
click at [277, 78] on input "Find student by name..." at bounding box center [285, 82] width 178 height 27
type input "li"
click button "submit" at bounding box center [392, 82] width 38 height 27
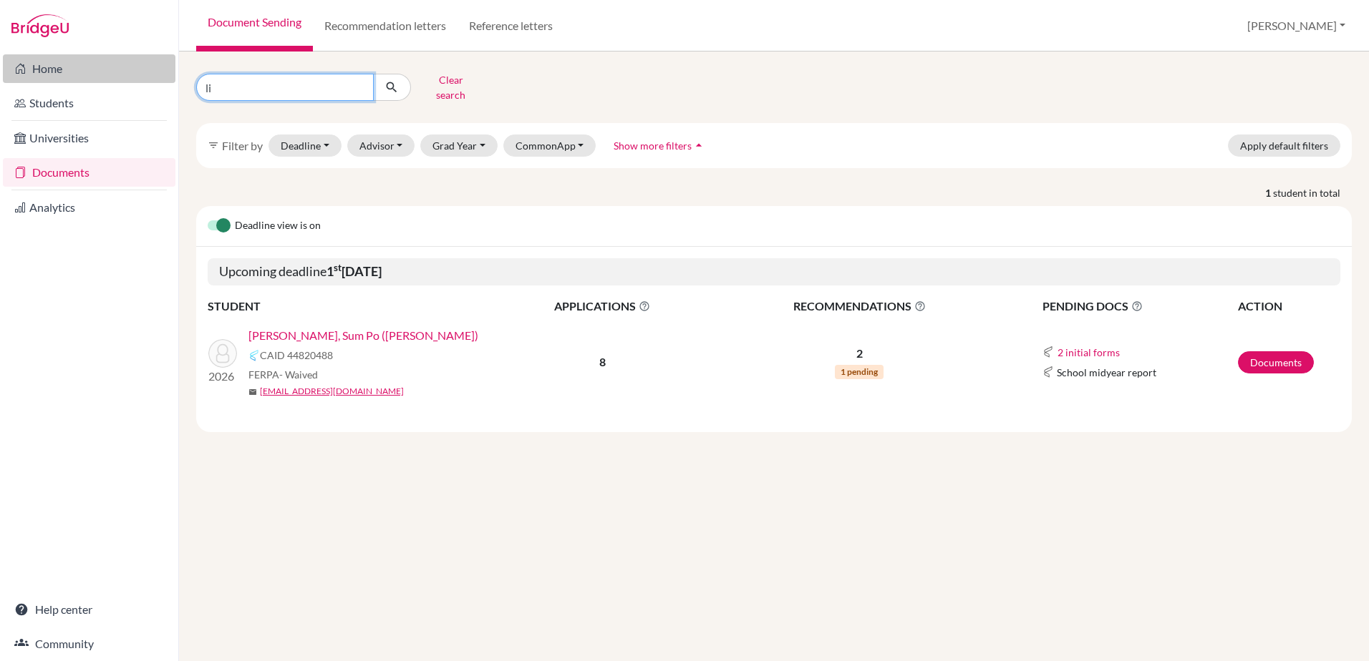
drag, startPoint x: 235, startPoint y: 79, endPoint x: 170, endPoint y: 77, distance: 64.4
click at [170, 77] on div "Home Students Universities Documents Analytics Help center Community Document S…" at bounding box center [684, 330] width 1369 height 661
type input "namch"
click button "submit" at bounding box center [392, 87] width 38 height 27
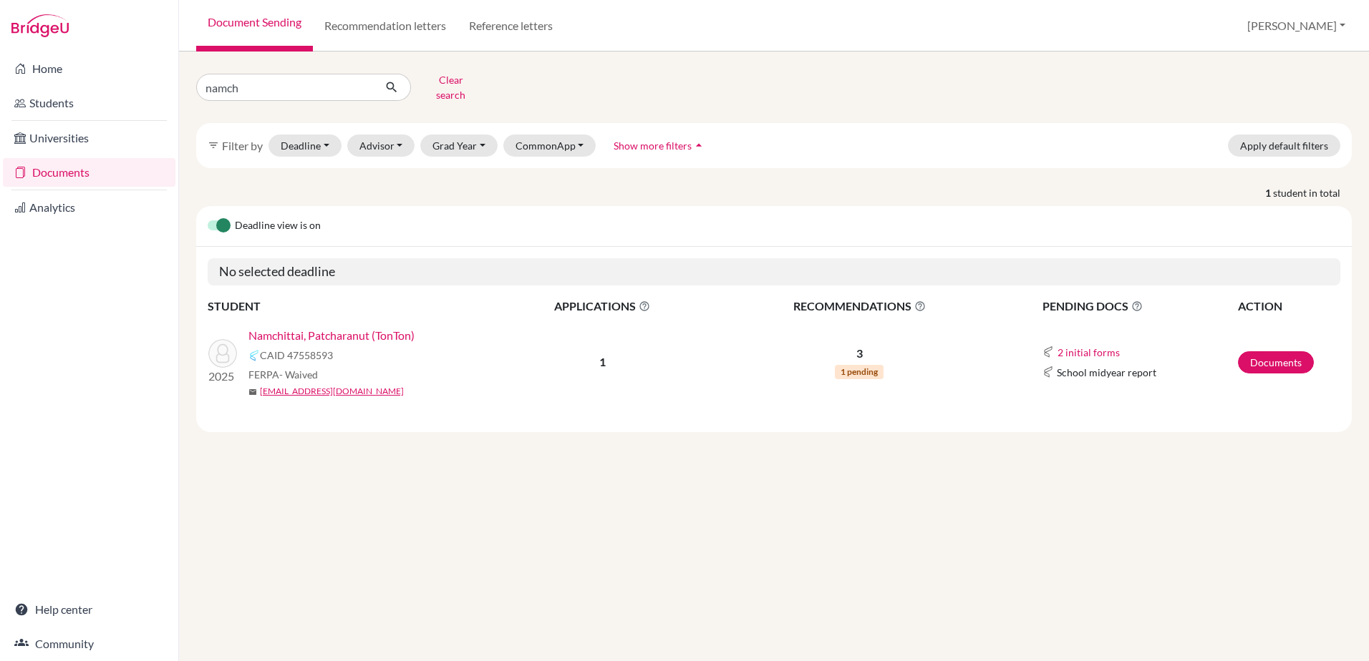
click at [412, 327] on link "Namchittai, Patcharanut (TonTon)" at bounding box center [331, 335] width 166 height 17
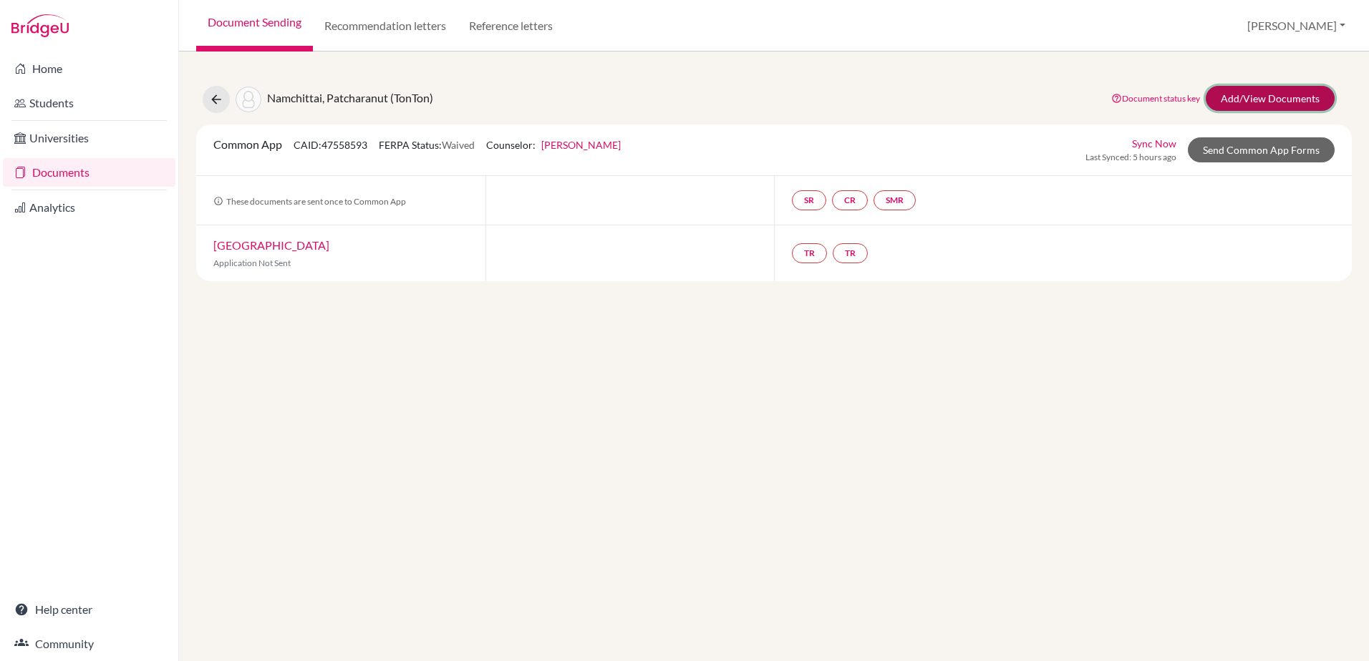
click at [1269, 87] on link "Add/View Documents" at bounding box center [1269, 98] width 129 height 25
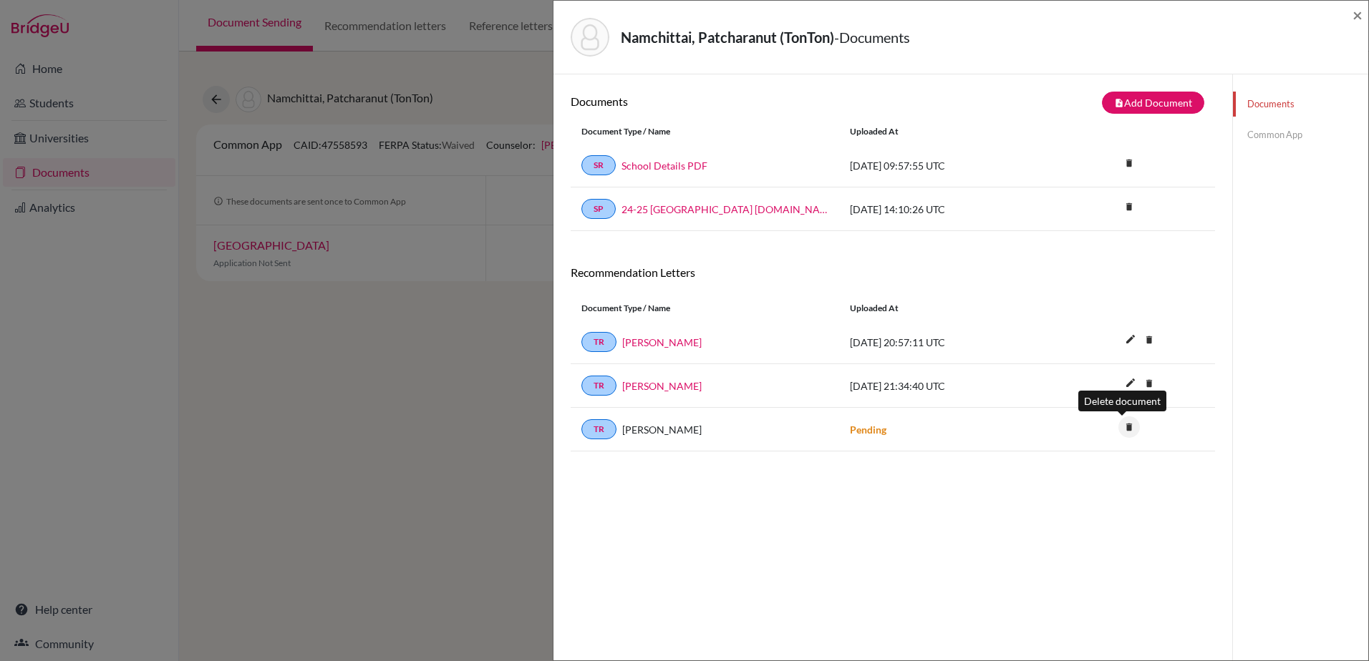
click at [1120, 427] on icon "delete" at bounding box center [1128, 427] width 21 height 21
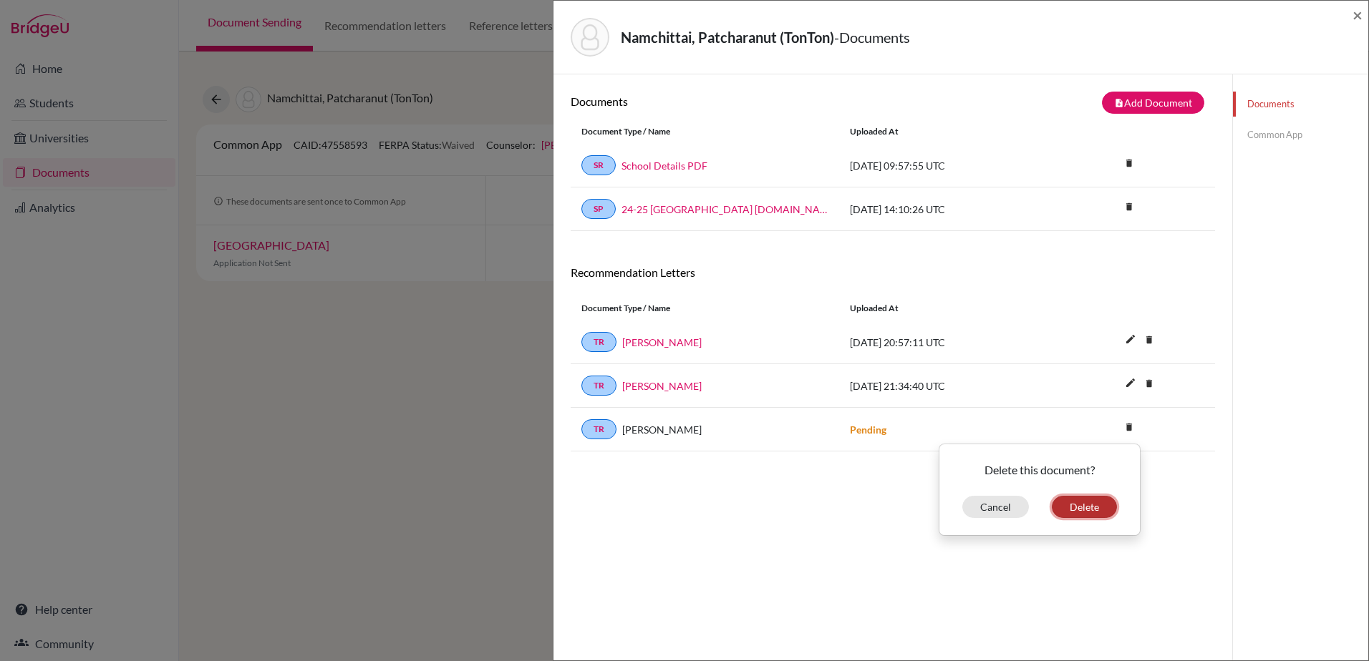
click at [1082, 510] on button "Delete" at bounding box center [1083, 507] width 65 height 22
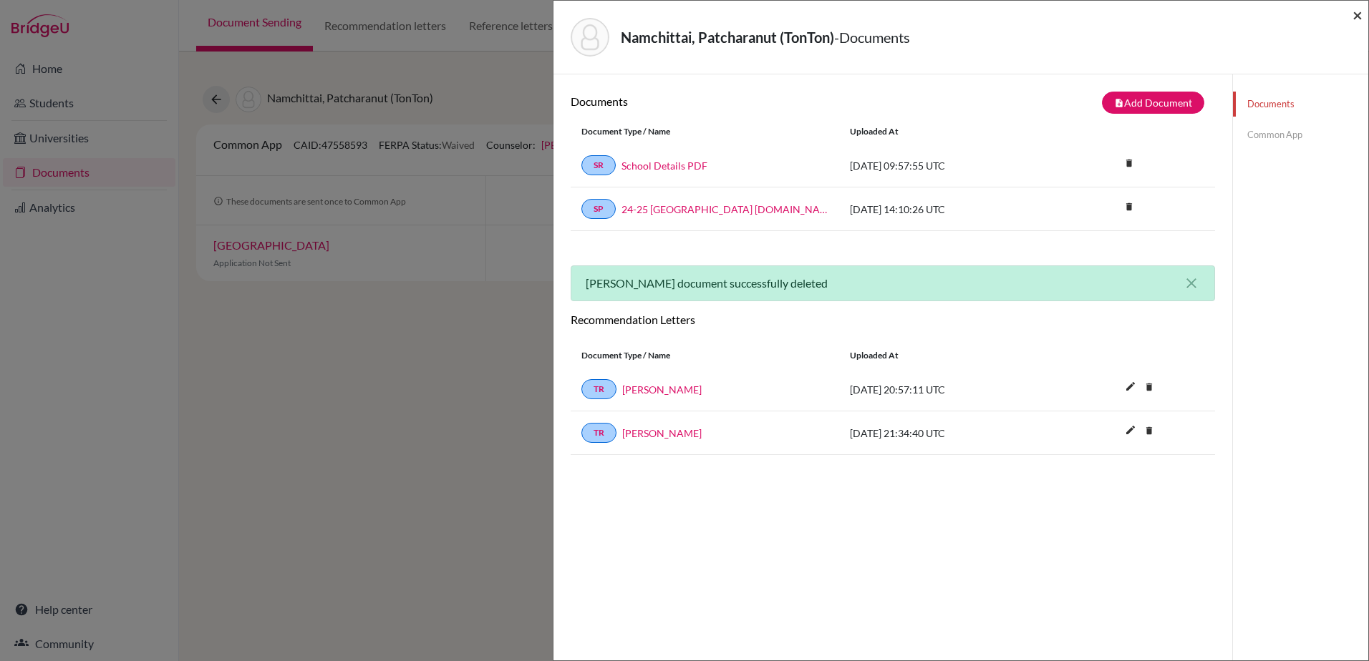
click at [1354, 14] on span "×" at bounding box center [1357, 14] width 10 height 21
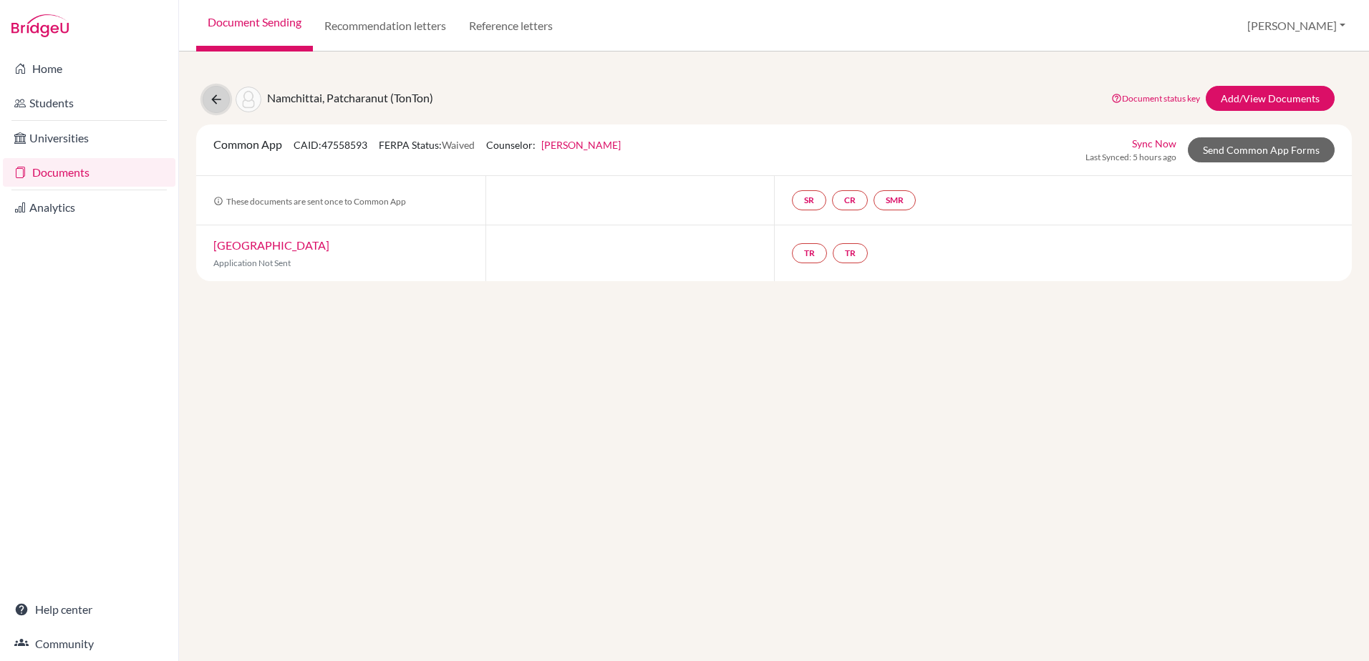
click at [215, 99] on icon at bounding box center [216, 99] width 14 height 14
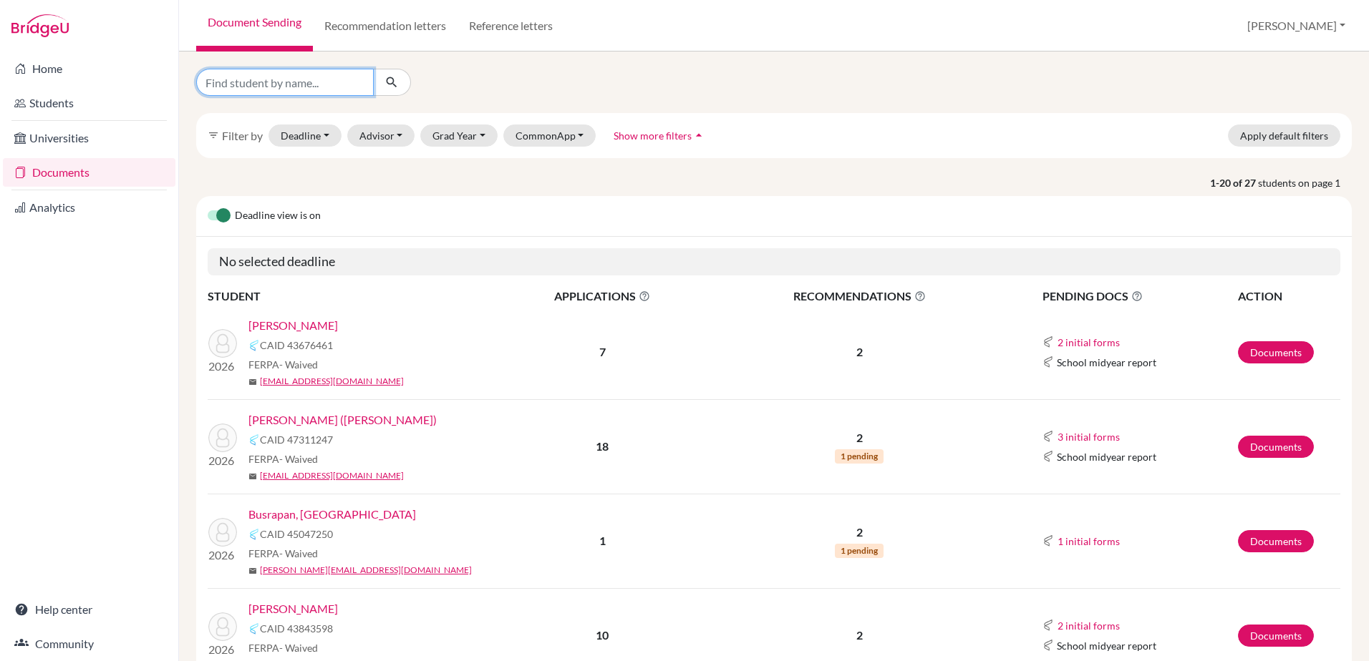
click at [246, 74] on input "Find student by name..." at bounding box center [285, 82] width 178 height 27
type input "sim"
click button "submit" at bounding box center [392, 82] width 38 height 27
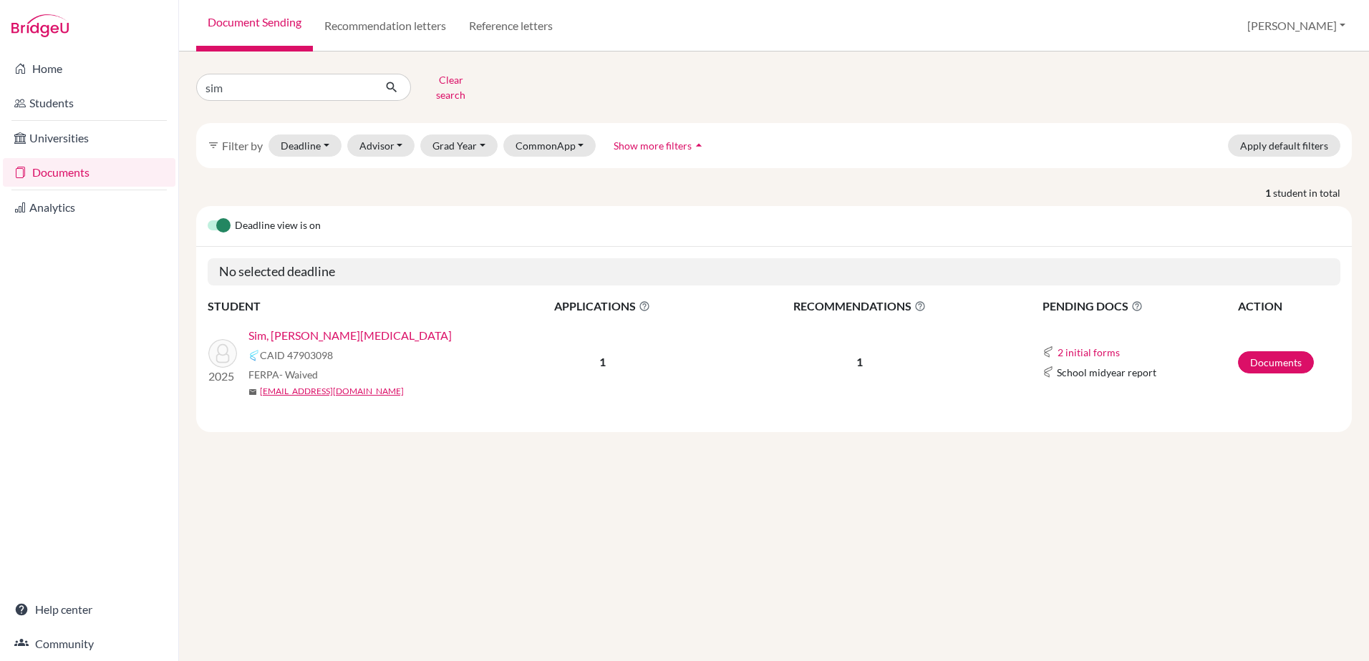
click at [291, 327] on link "Sim, Wei Tao" at bounding box center [349, 335] width 203 height 17
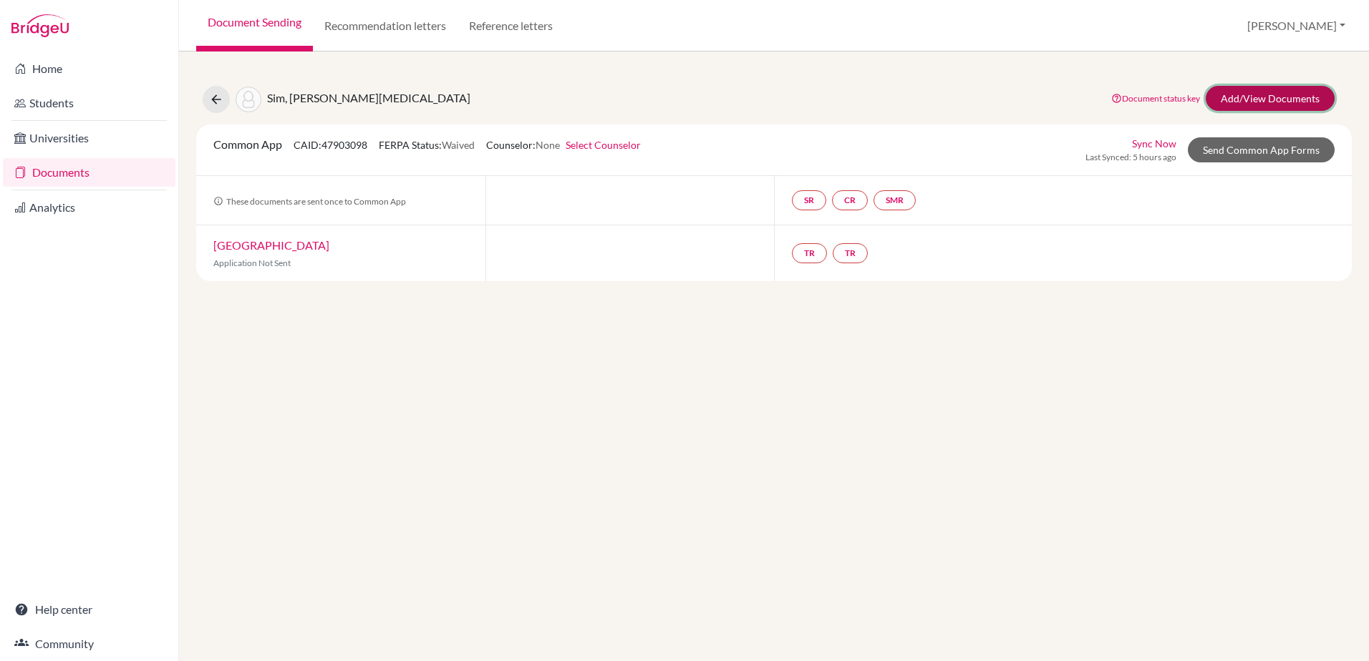
click at [1258, 92] on link "Add/View Documents" at bounding box center [1269, 98] width 129 height 25
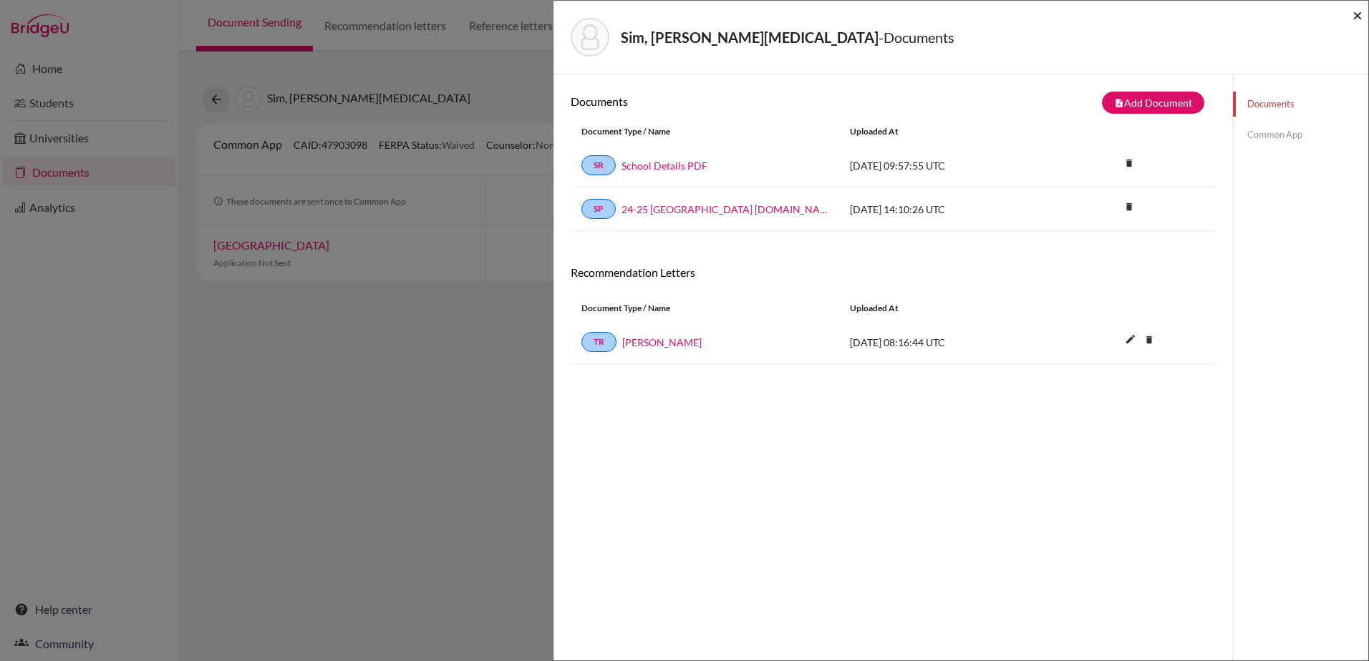
click at [1354, 16] on span "×" at bounding box center [1357, 14] width 10 height 21
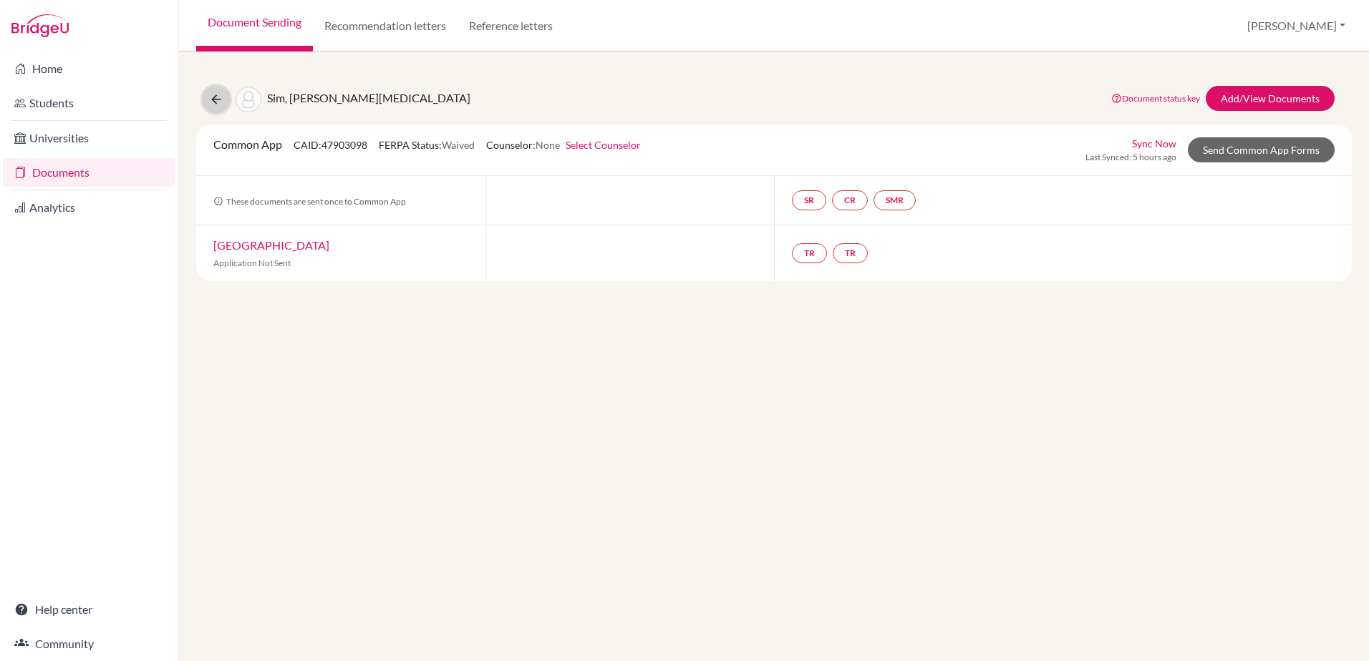
click at [215, 99] on icon at bounding box center [216, 99] width 14 height 14
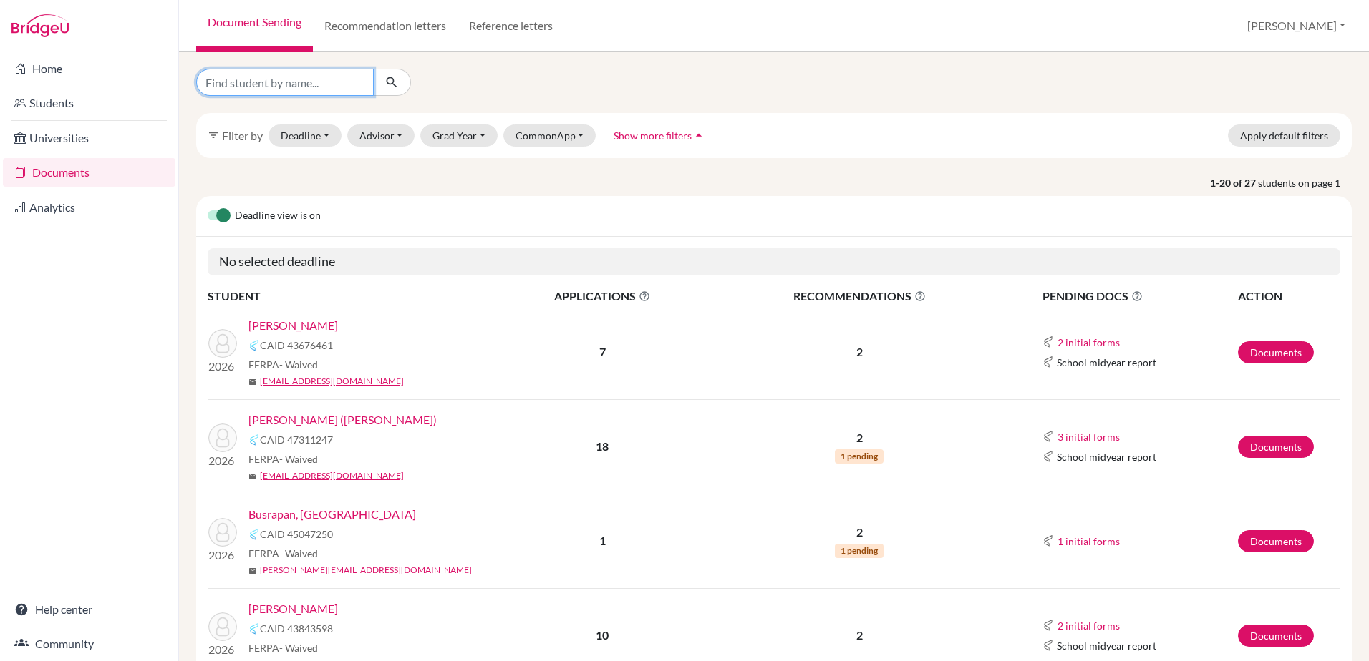
click at [288, 87] on input "Find student by name..." at bounding box center [285, 82] width 178 height 27
type input "siro"
click button "submit" at bounding box center [392, 82] width 38 height 27
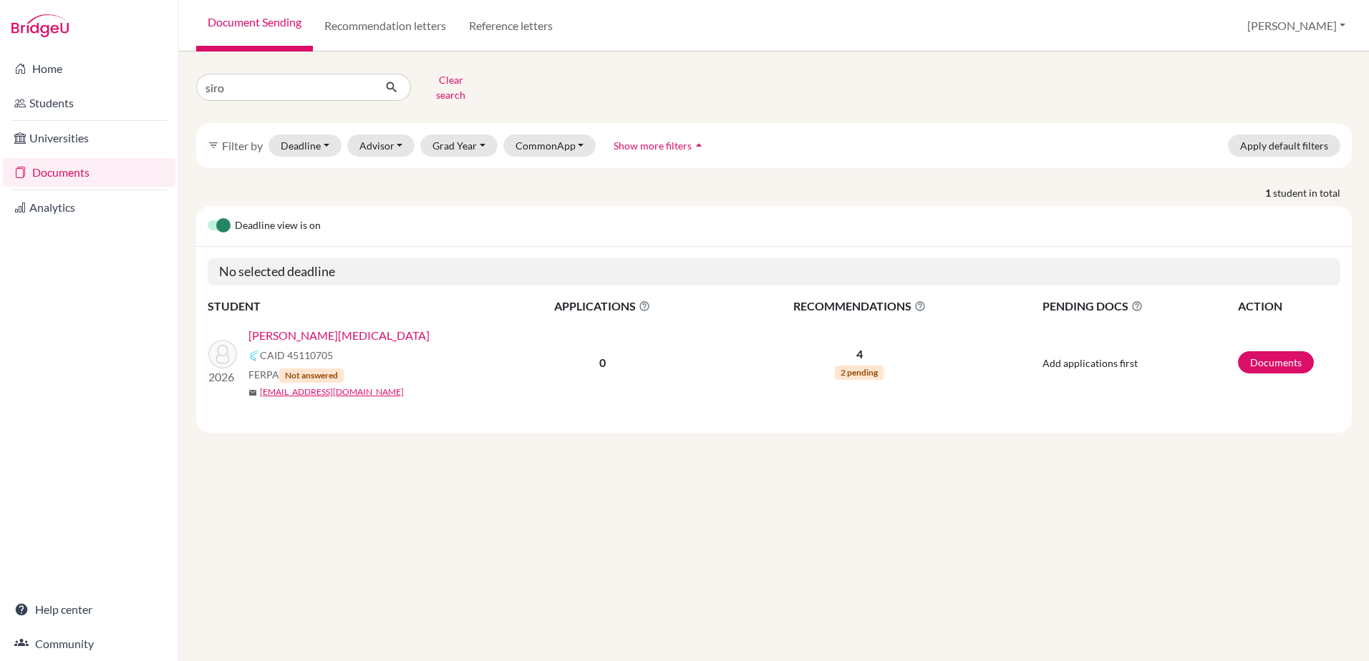
click at [284, 330] on link "[PERSON_NAME][MEDICAL_DATA]" at bounding box center [338, 335] width 181 height 17
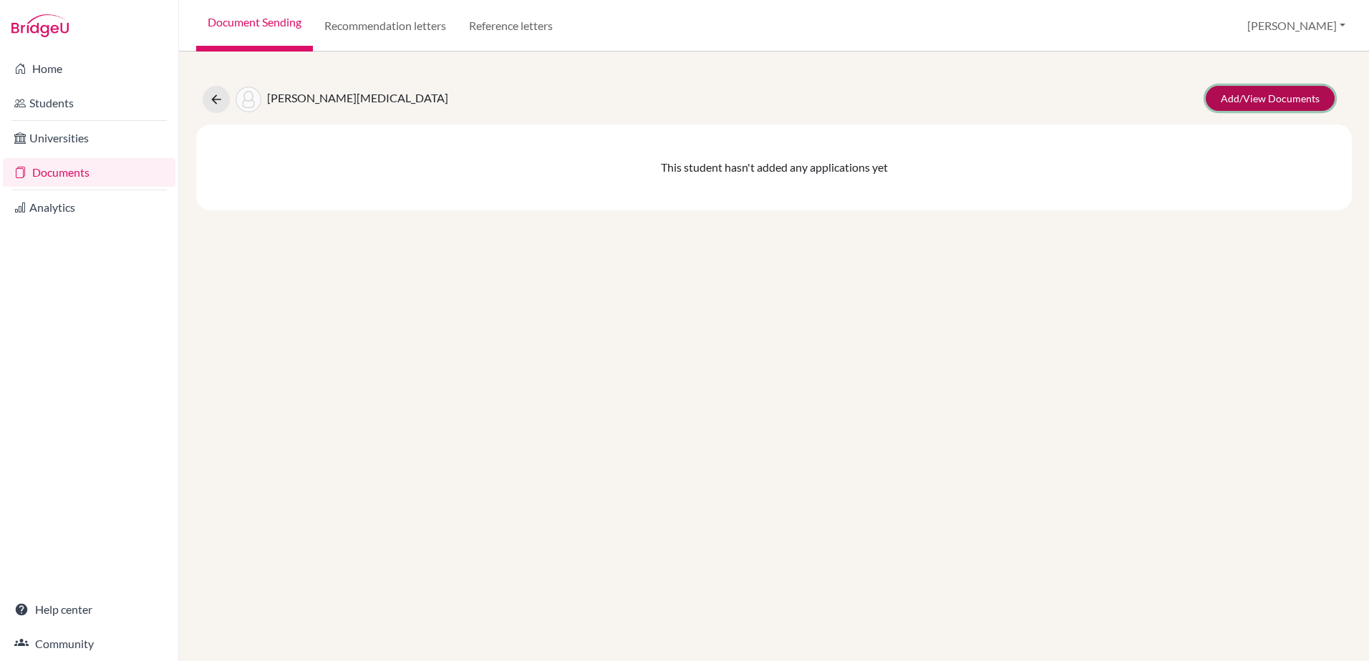
click at [1247, 102] on link "Add/View Documents" at bounding box center [1269, 98] width 129 height 25
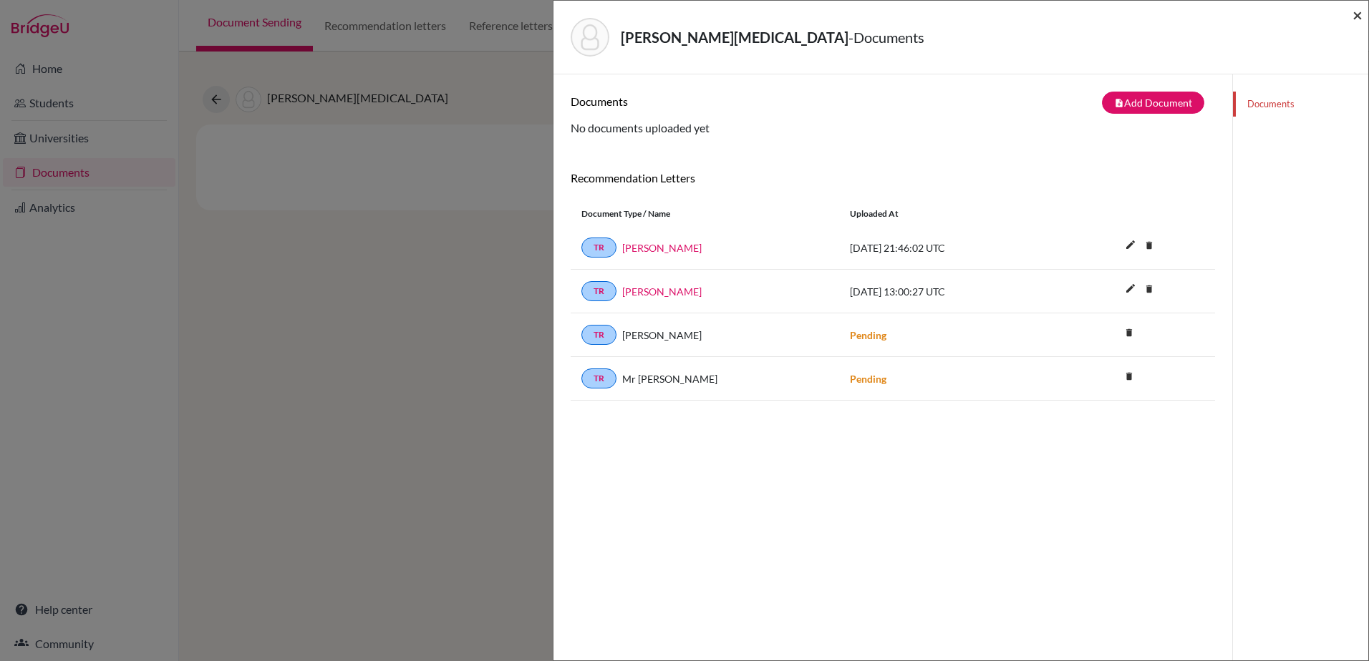
click at [1356, 13] on span "×" at bounding box center [1357, 14] width 10 height 21
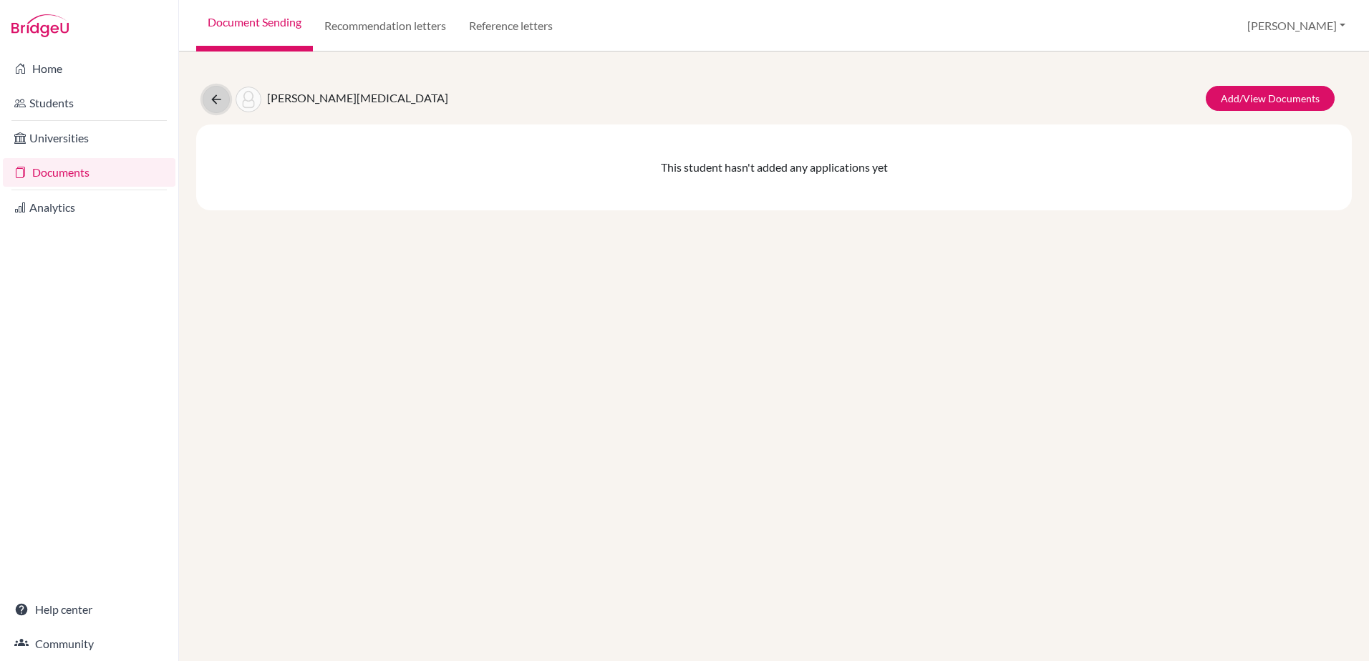
click at [205, 92] on button at bounding box center [216, 99] width 27 height 27
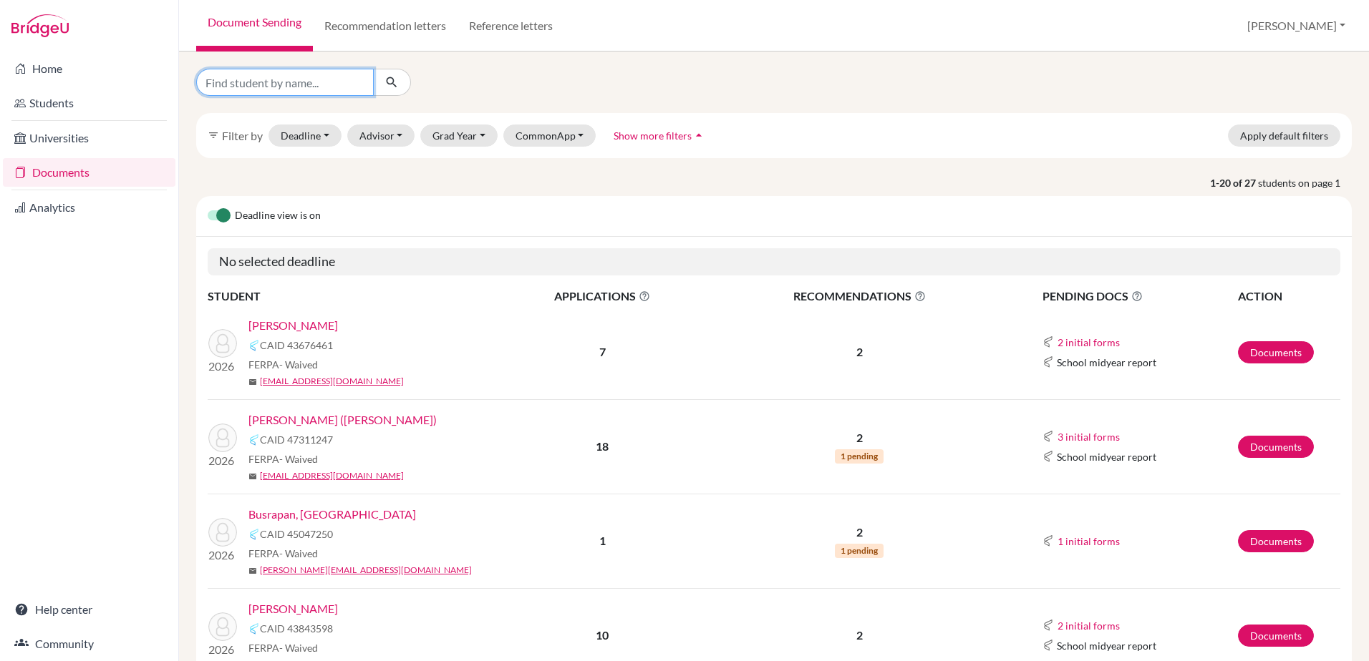
click at [256, 89] on input "Find student by name..." at bounding box center [285, 82] width 178 height 27
type input "steff"
click button "submit" at bounding box center [392, 82] width 38 height 27
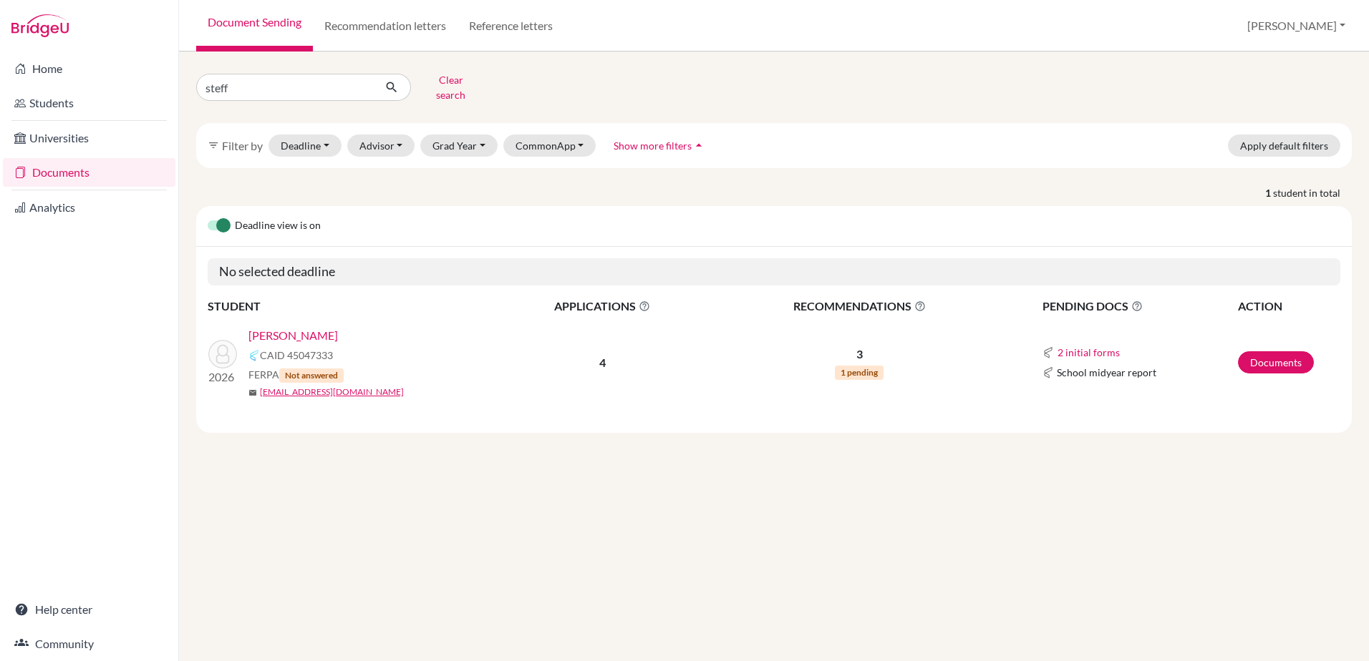
click at [285, 327] on link "[PERSON_NAME]" at bounding box center [292, 335] width 89 height 17
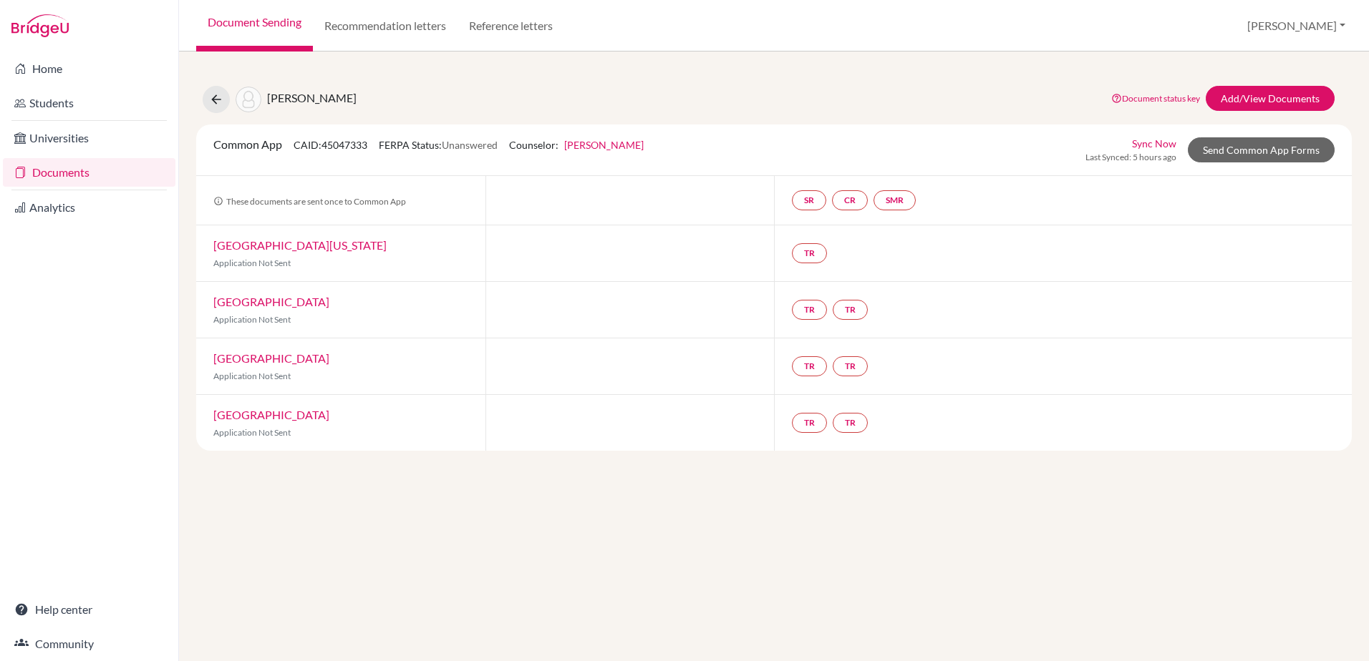
click at [1318, 80] on div "Steffen, William Document status key TR Requirement. Document not uploaded yet.…" at bounding box center [773, 260] width 1155 height 382
click at [1316, 90] on link "Add/View Documents" at bounding box center [1269, 98] width 129 height 25
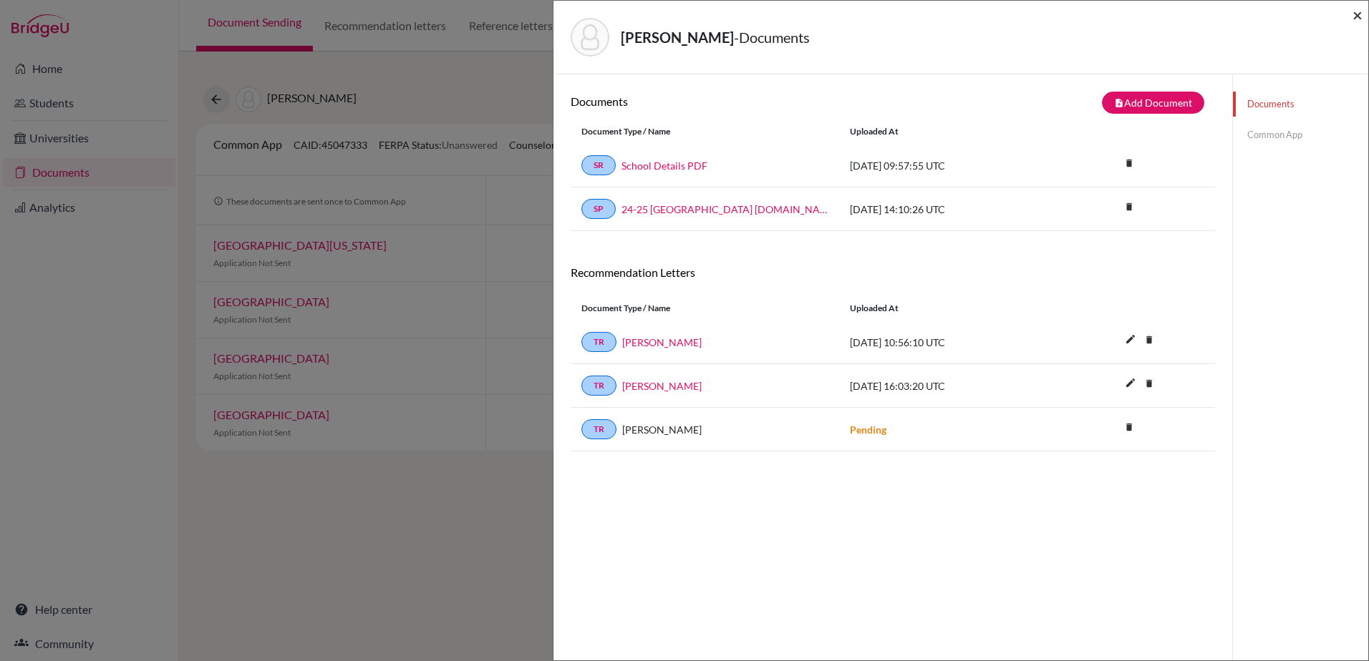
click at [1359, 11] on span "×" at bounding box center [1357, 14] width 10 height 21
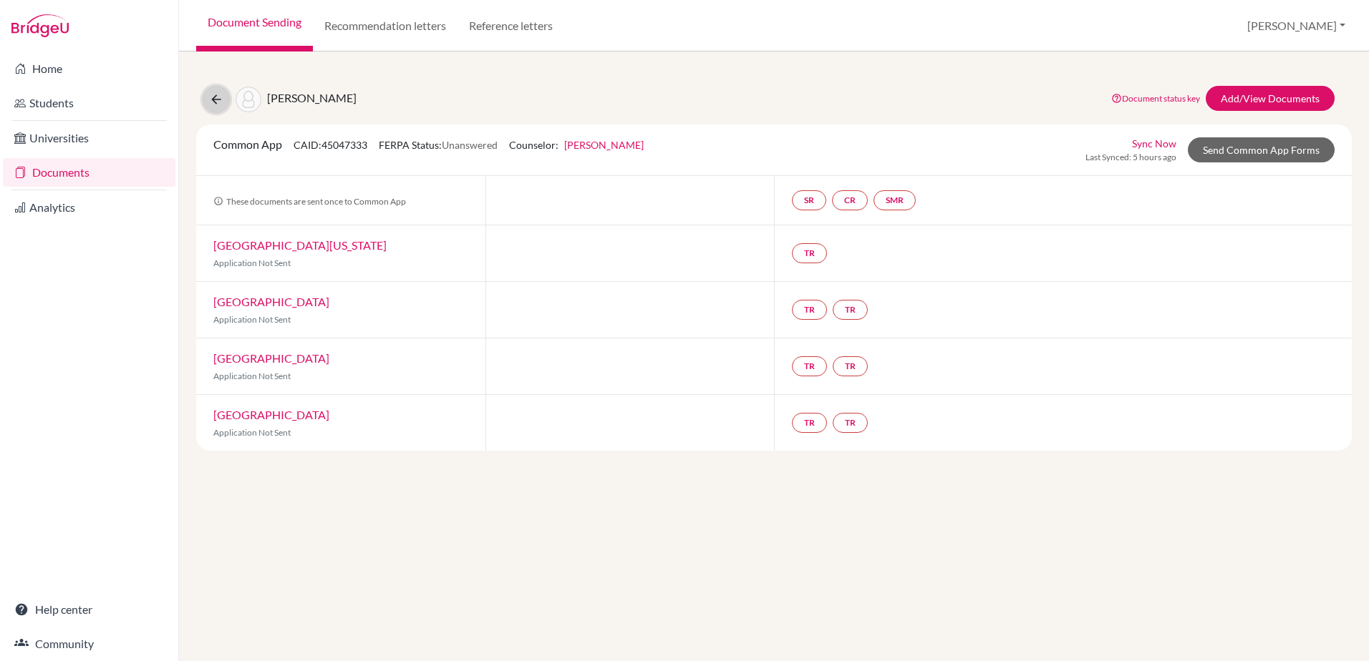
click at [205, 96] on button at bounding box center [216, 99] width 27 height 27
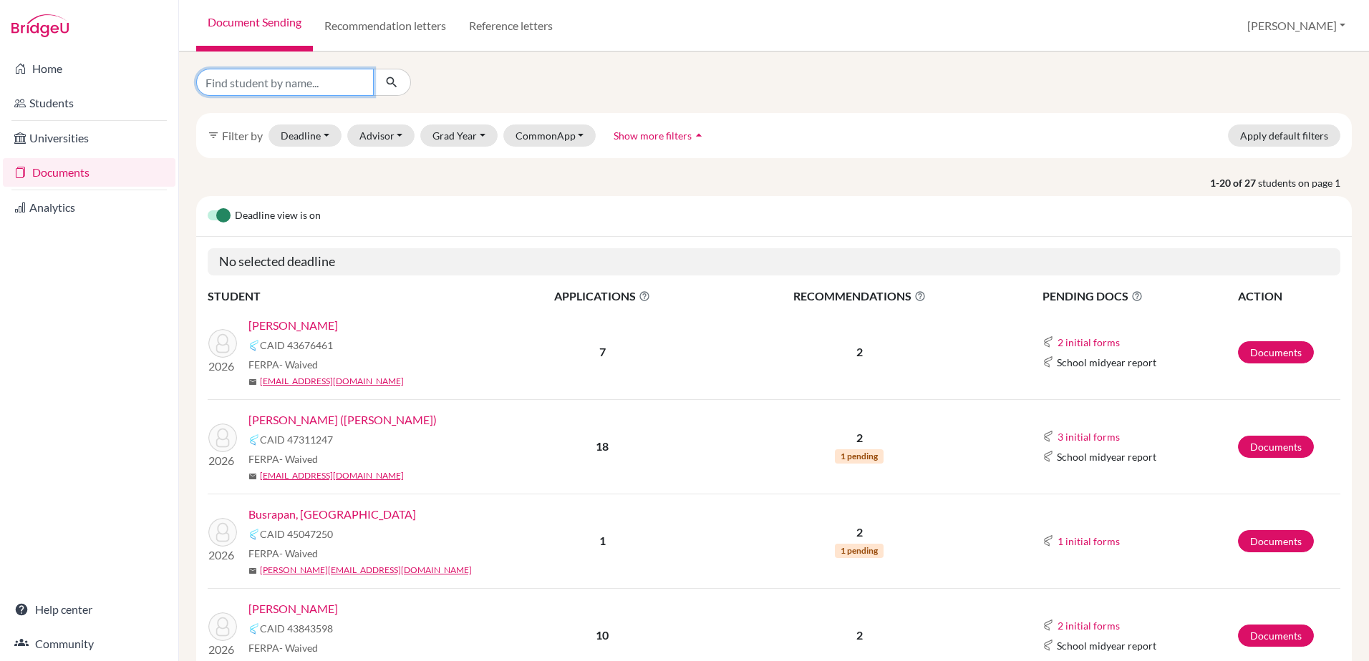
click at [257, 69] on input "Find student by name..." at bounding box center [285, 82] width 178 height 27
type input "[PERSON_NAME]"
click button "submit" at bounding box center [392, 82] width 38 height 27
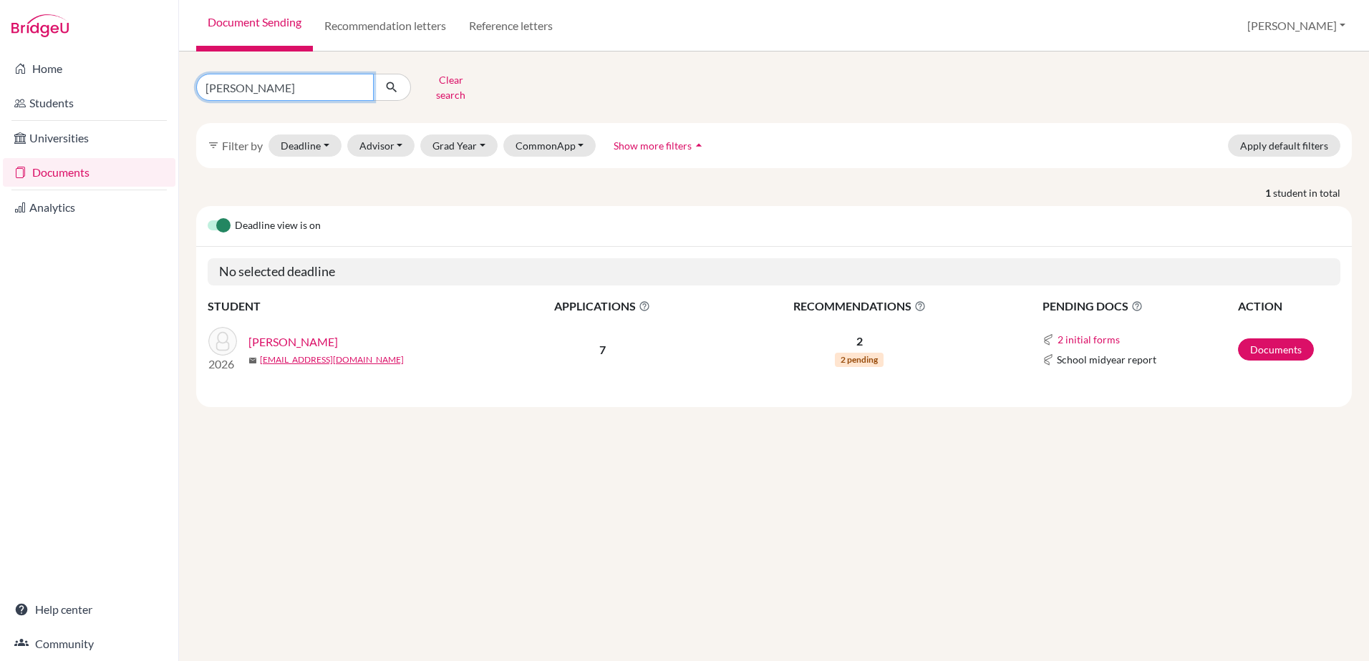
drag, startPoint x: 252, startPoint y: 94, endPoint x: 205, endPoint y: 79, distance: 49.6
click at [205, 79] on input "wong" at bounding box center [285, 87] width 178 height 27
type input "yadla"
click button "submit" at bounding box center [392, 87] width 38 height 27
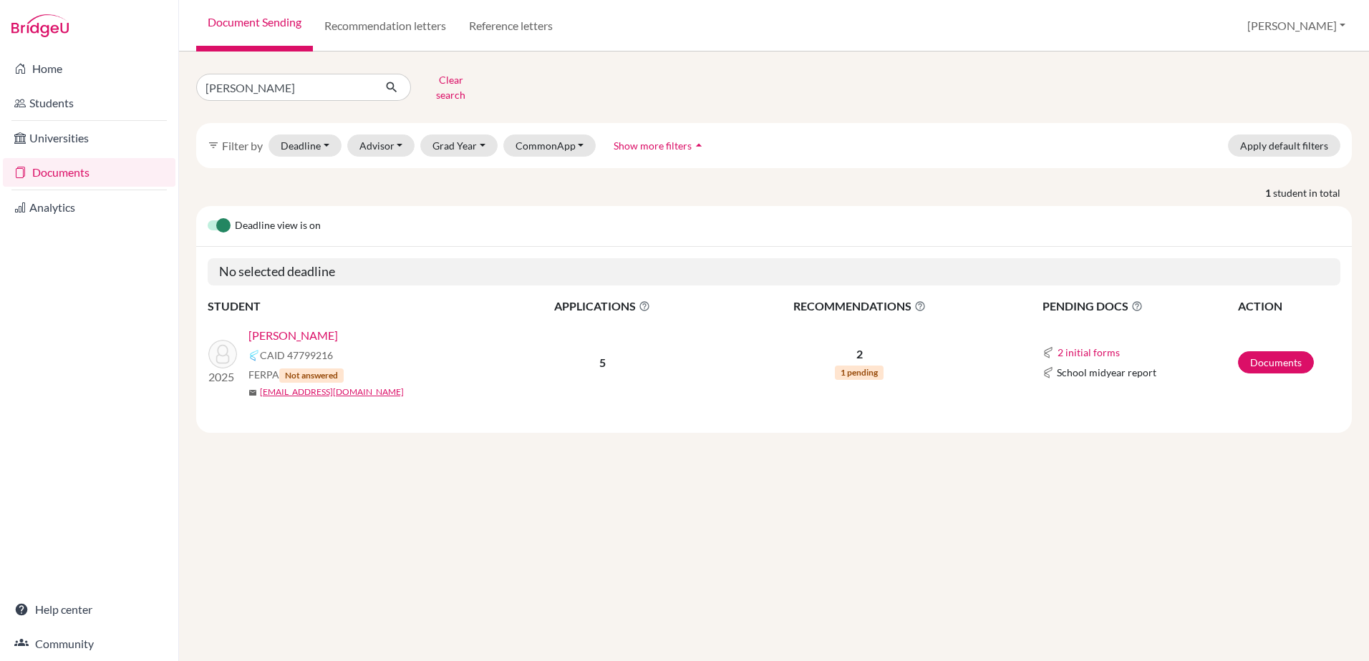
click at [295, 330] on link "Yadla, Ram" at bounding box center [292, 335] width 89 height 17
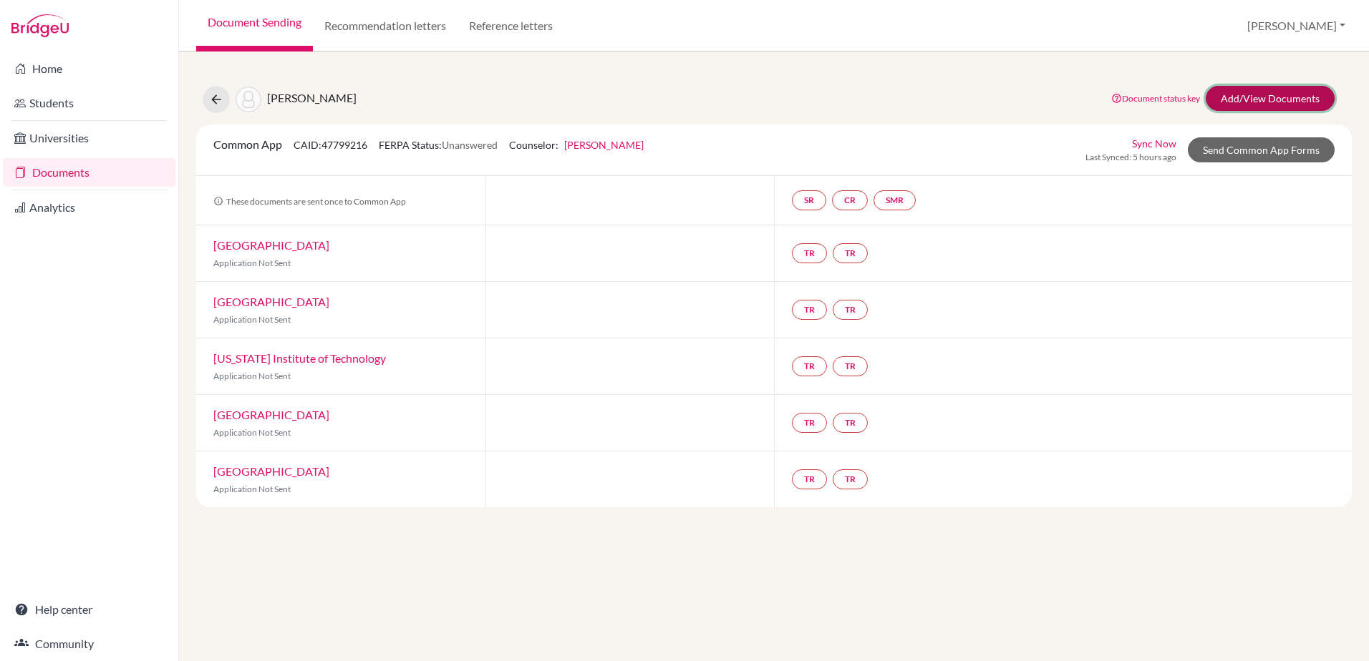
click at [1251, 101] on link "Add/View Documents" at bounding box center [1269, 98] width 129 height 25
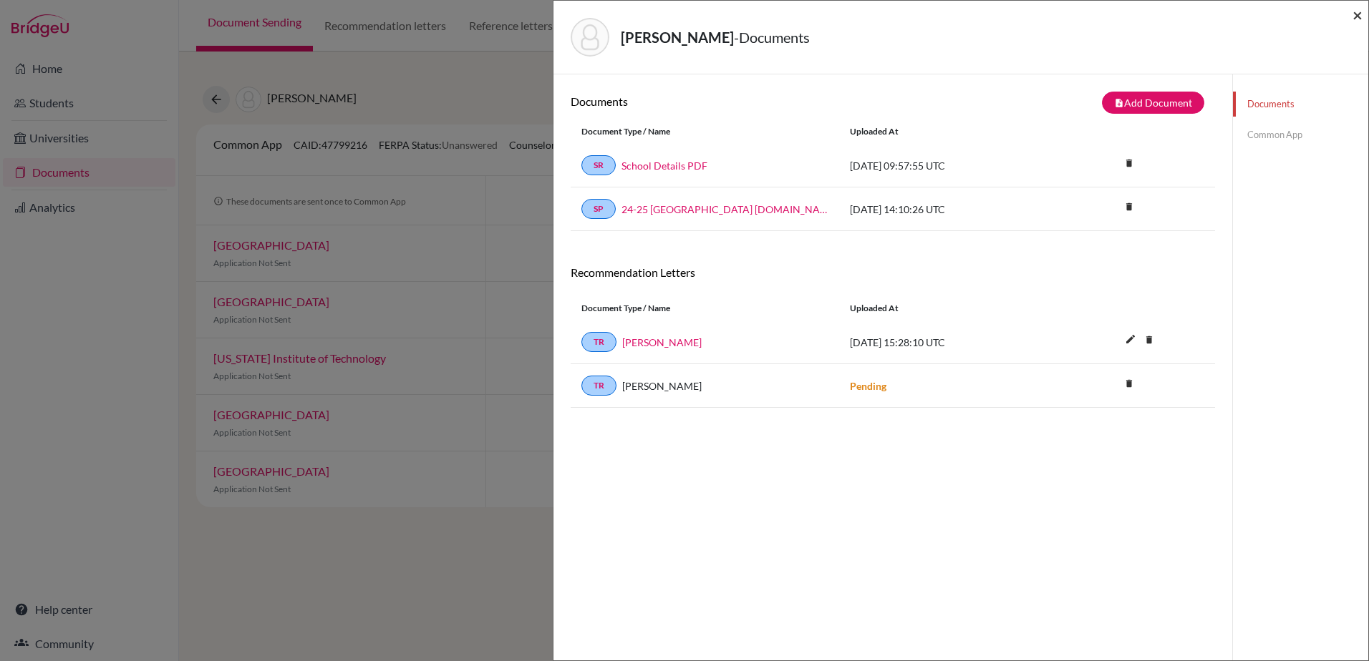
click at [1353, 11] on span "×" at bounding box center [1357, 14] width 10 height 21
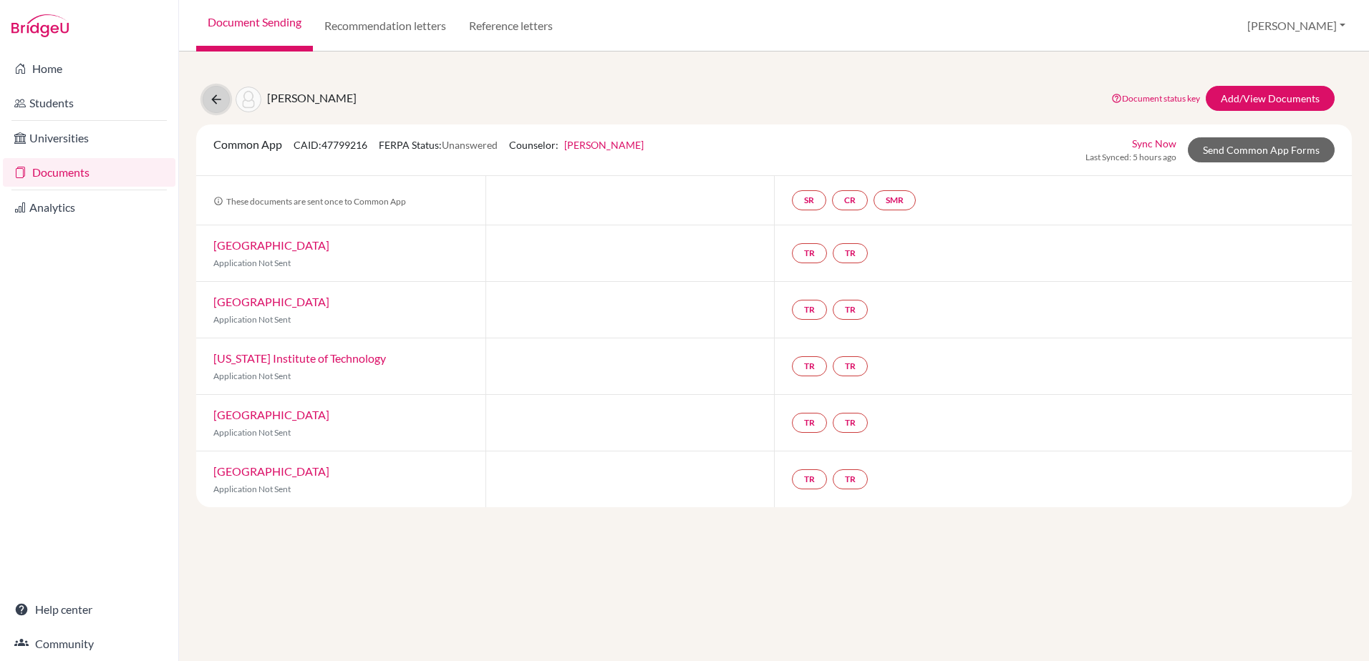
click at [204, 102] on button at bounding box center [216, 99] width 27 height 27
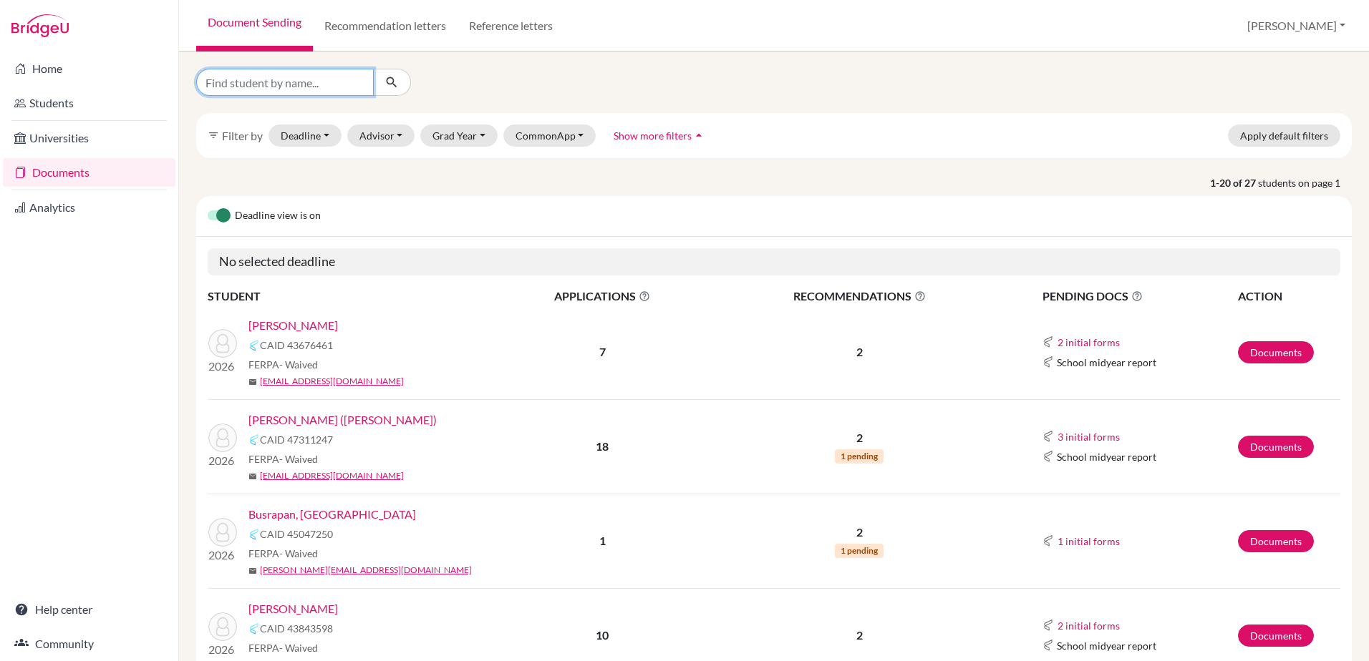
click at [245, 87] on input "Find student by name..." at bounding box center [285, 82] width 178 height 27
type input "hall"
click button "submit" at bounding box center [392, 82] width 38 height 27
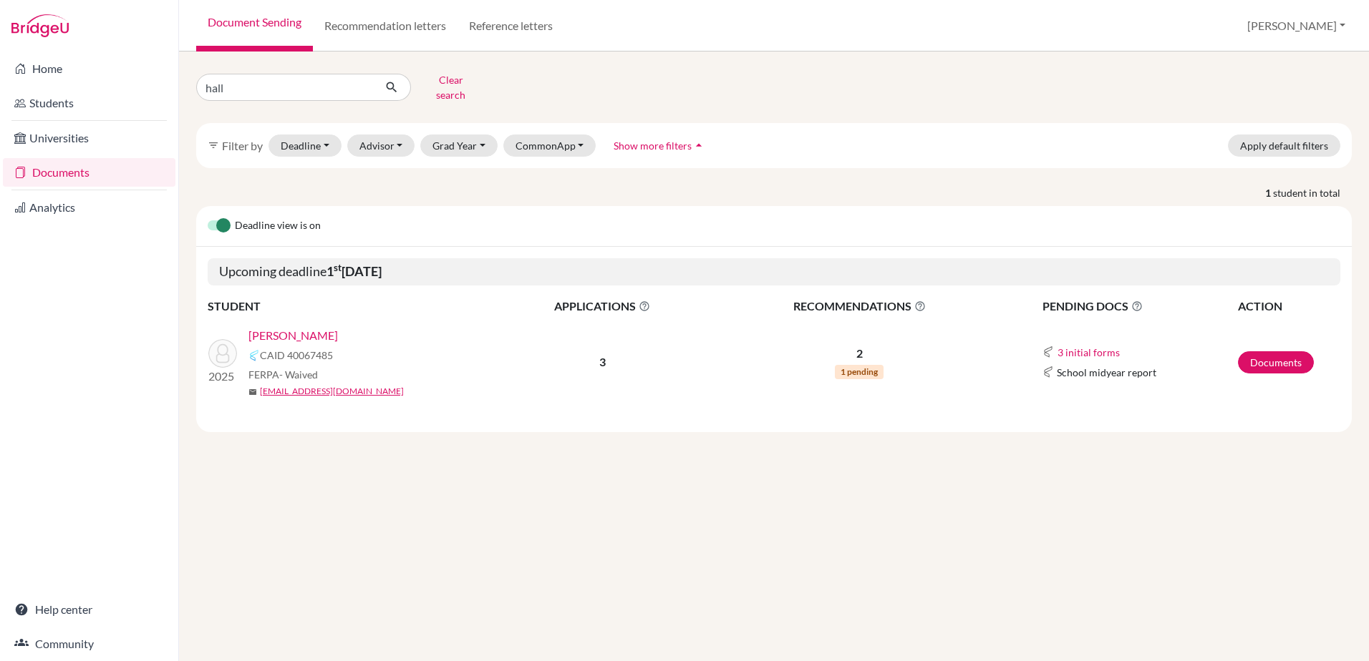
click at [283, 329] on link "Hall, Felix" at bounding box center [292, 335] width 89 height 17
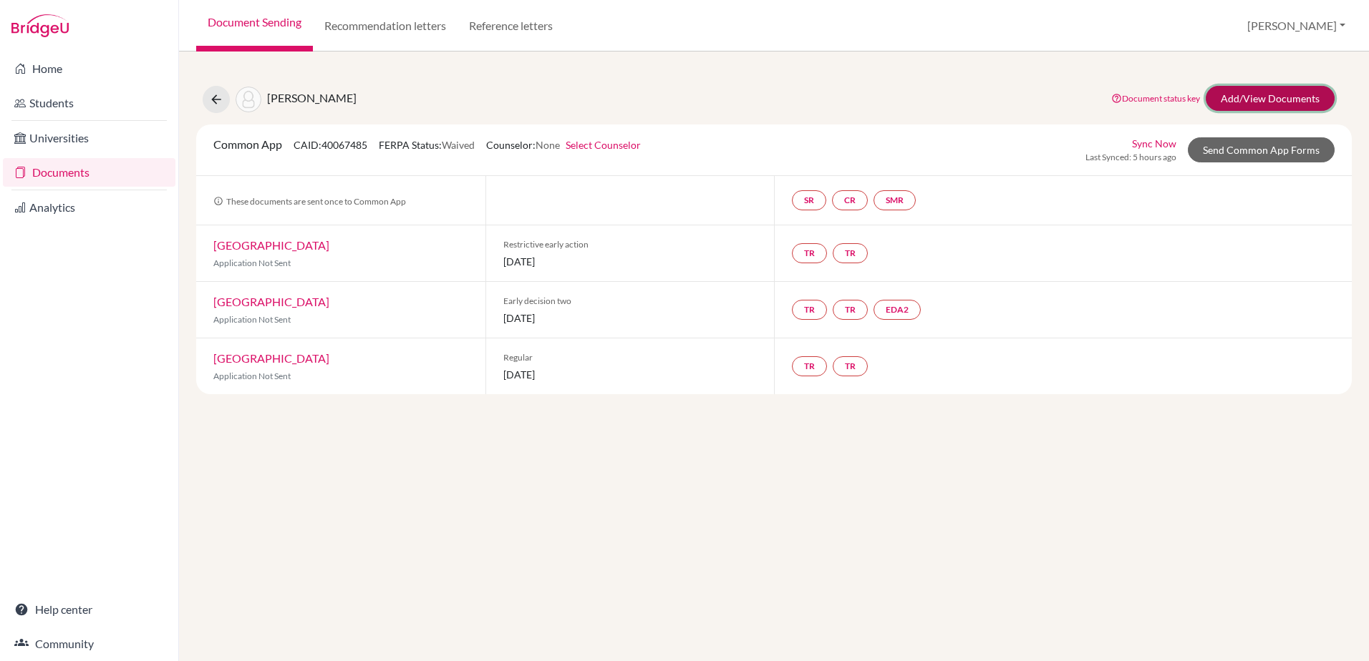
click at [1281, 107] on link "Add/View Documents" at bounding box center [1269, 98] width 129 height 25
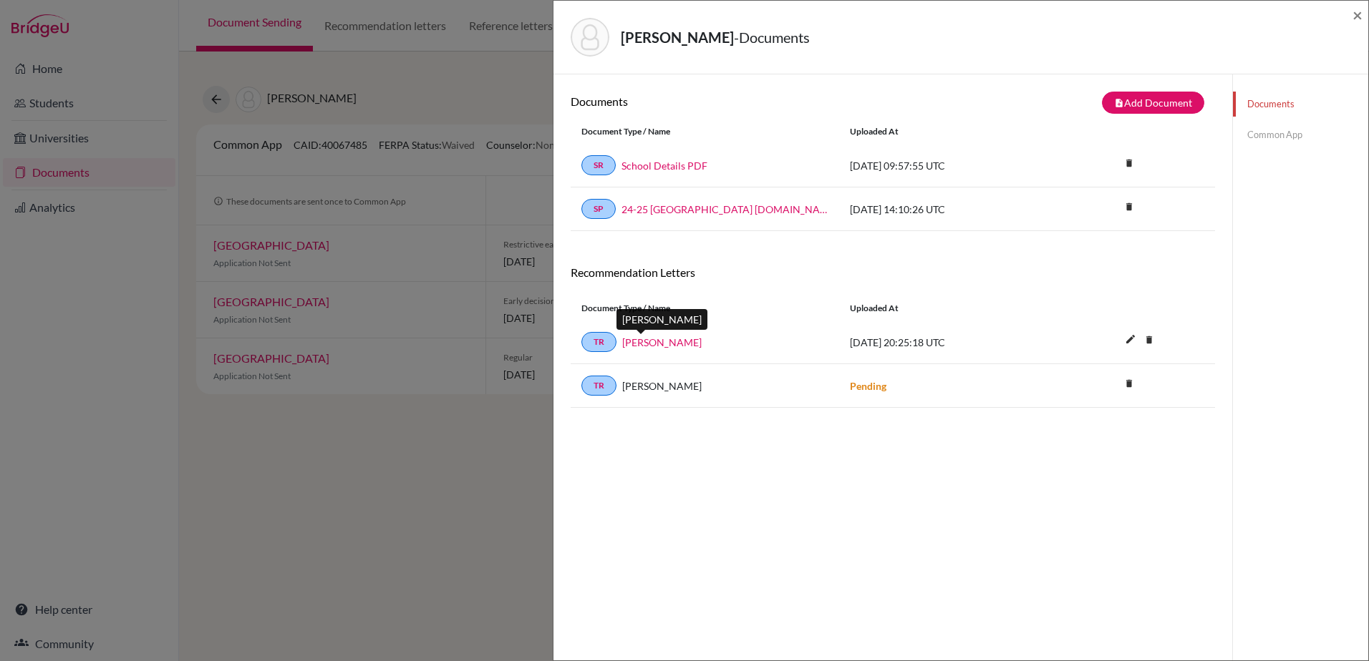
click at [651, 344] on link "[PERSON_NAME]" at bounding box center [661, 342] width 79 height 15
click at [1358, 13] on span "×" at bounding box center [1357, 14] width 10 height 21
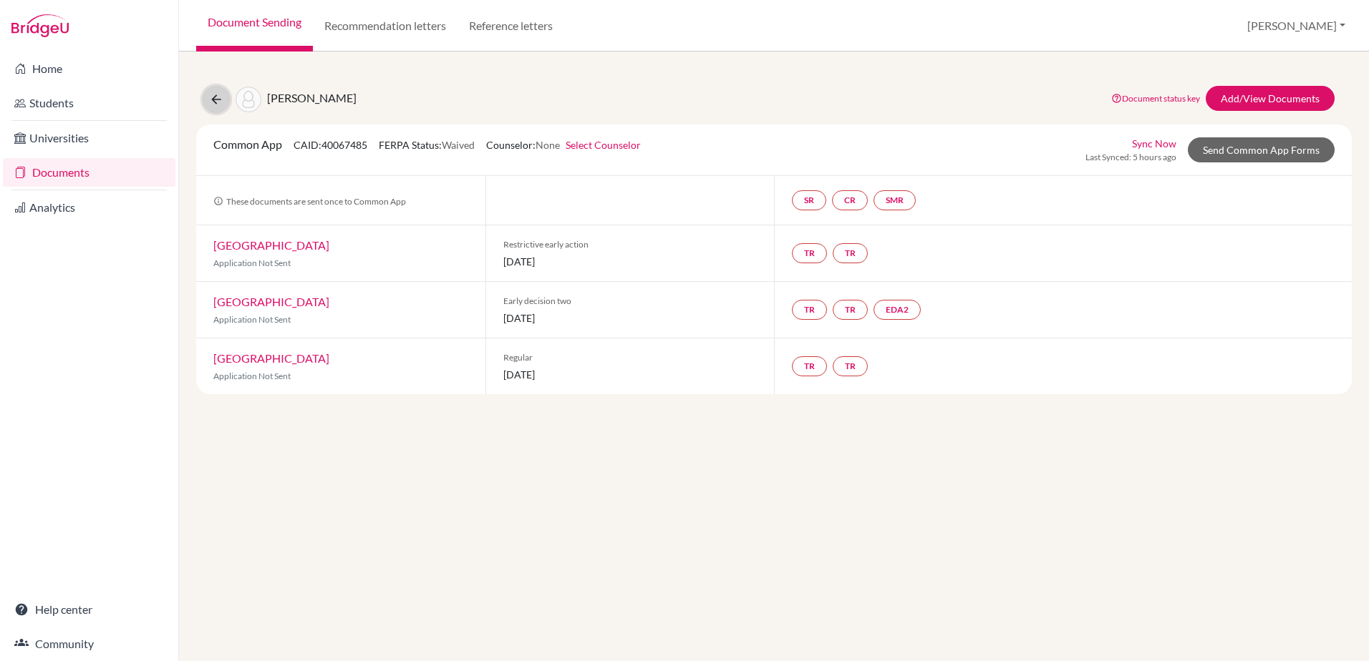
click at [222, 94] on icon at bounding box center [216, 99] width 14 height 14
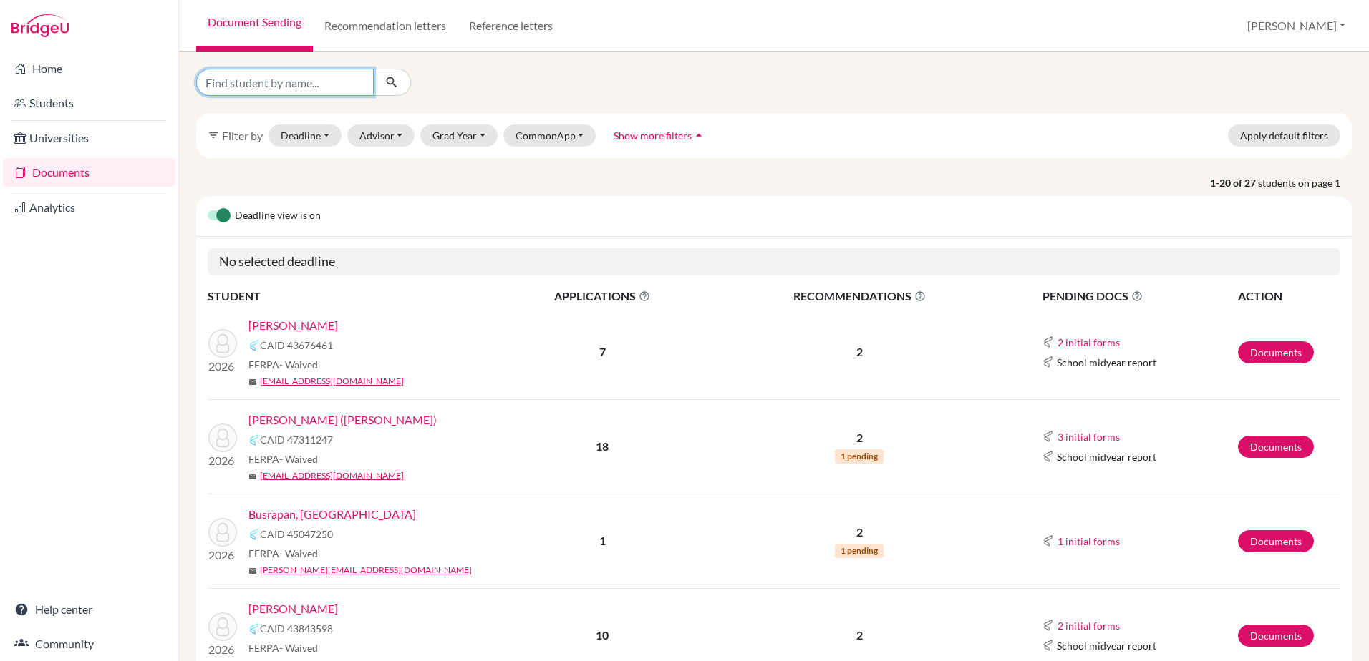
click at [301, 89] on input "Find student by name..." at bounding box center [285, 82] width 178 height 27
type input "nam"
click button "submit" at bounding box center [392, 82] width 38 height 27
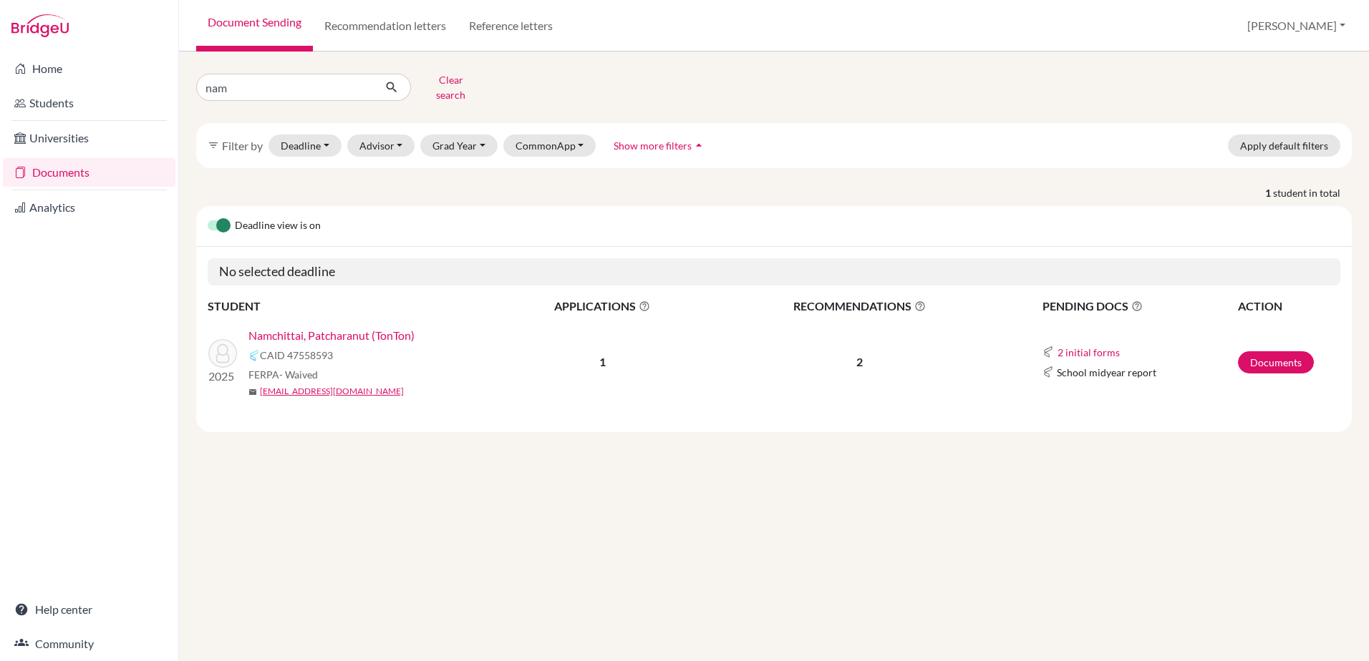
click at [399, 327] on link "Namchittai, Patcharanut (TonTon)" at bounding box center [331, 335] width 166 height 17
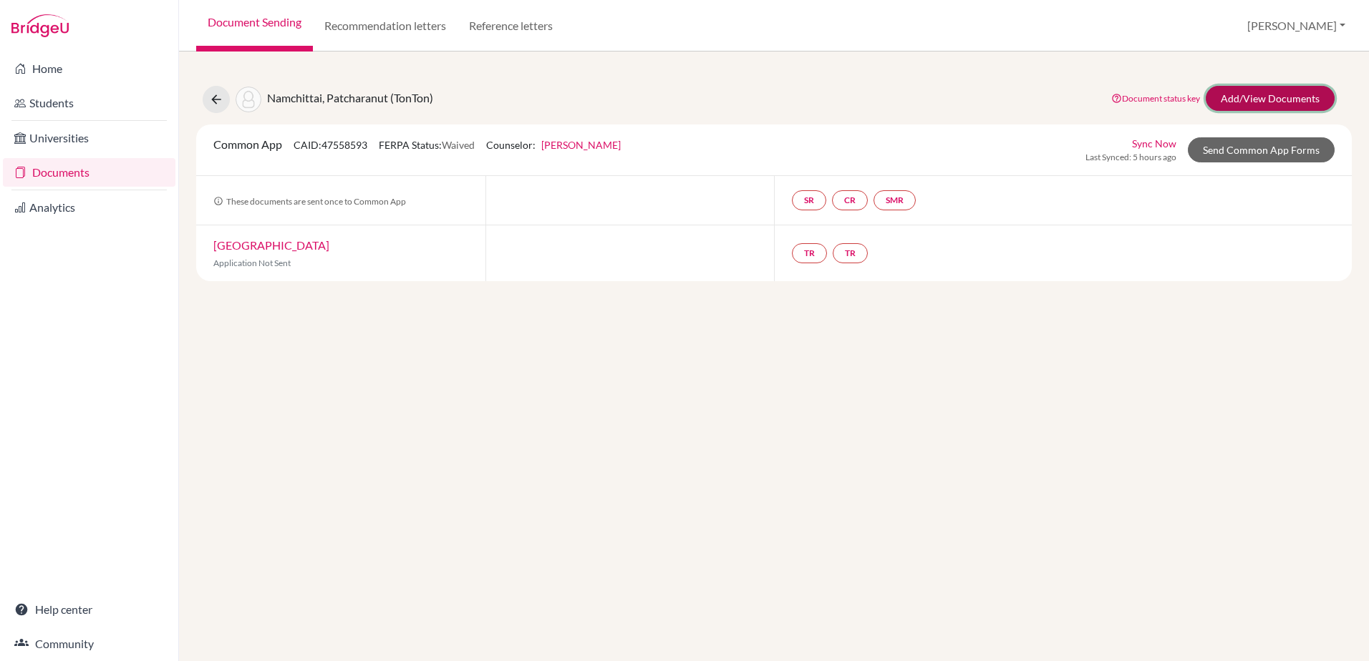
click at [1250, 102] on link "Add/View Documents" at bounding box center [1269, 98] width 129 height 25
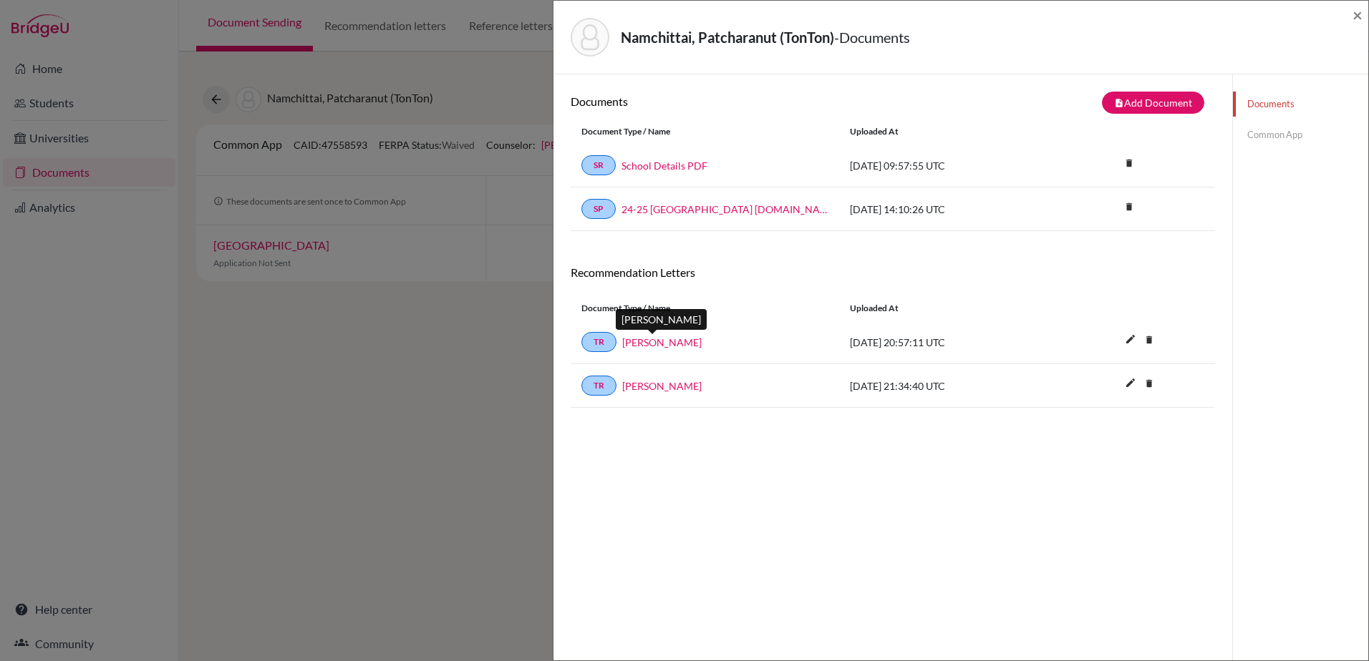
click at [666, 346] on link "[PERSON_NAME]" at bounding box center [661, 342] width 79 height 15
click at [675, 346] on link "[PERSON_NAME]" at bounding box center [661, 342] width 79 height 15
